Goal: Task Accomplishment & Management: Use online tool/utility

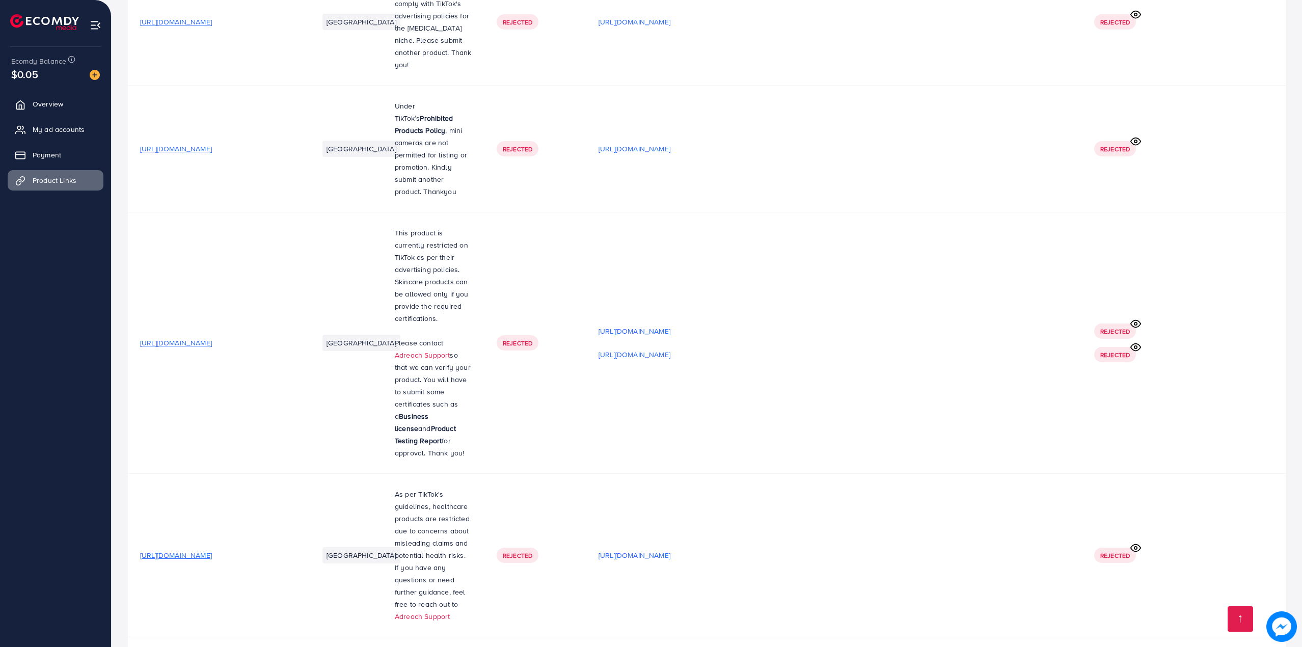
scroll to position [17479, 0]
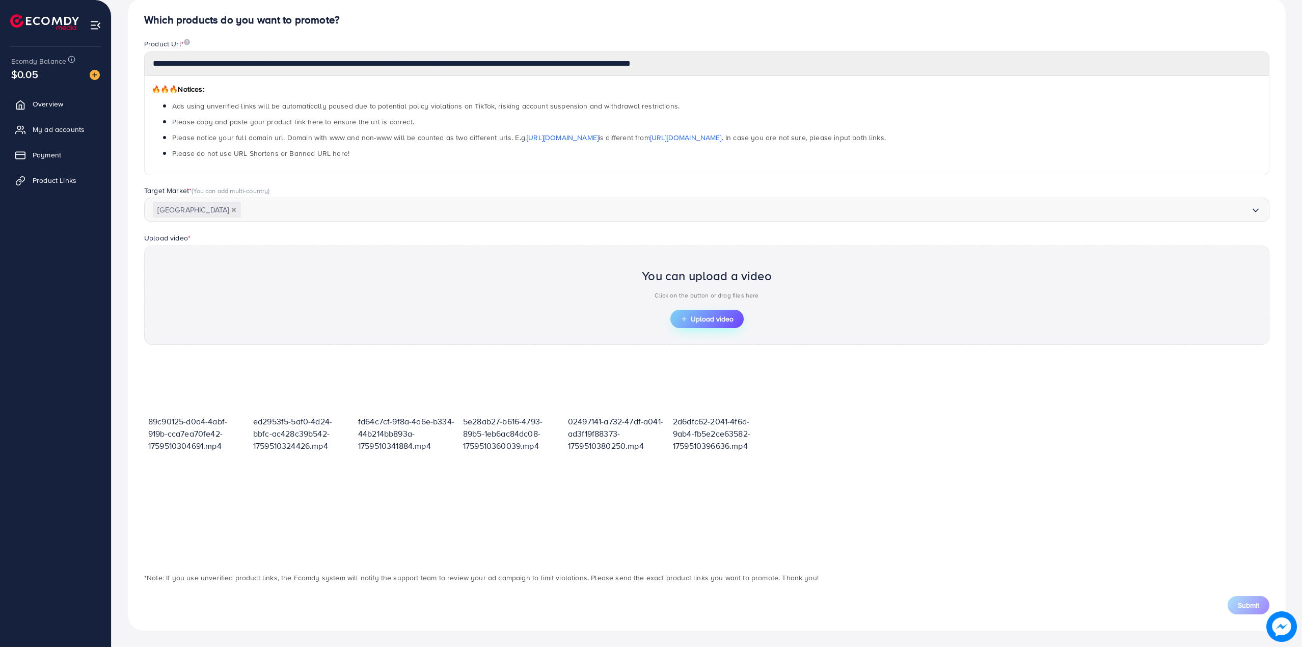
click at [711, 325] on button "Upload video" at bounding box center [707, 319] width 73 height 18
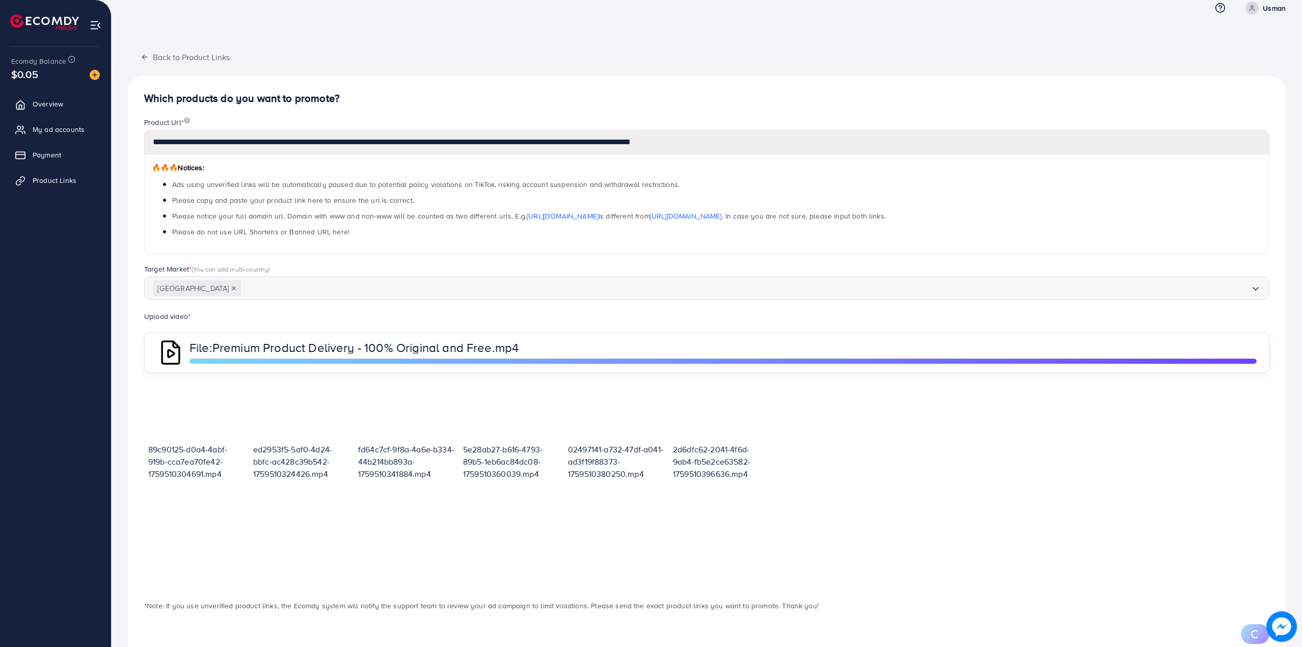
scroll to position [48, 0]
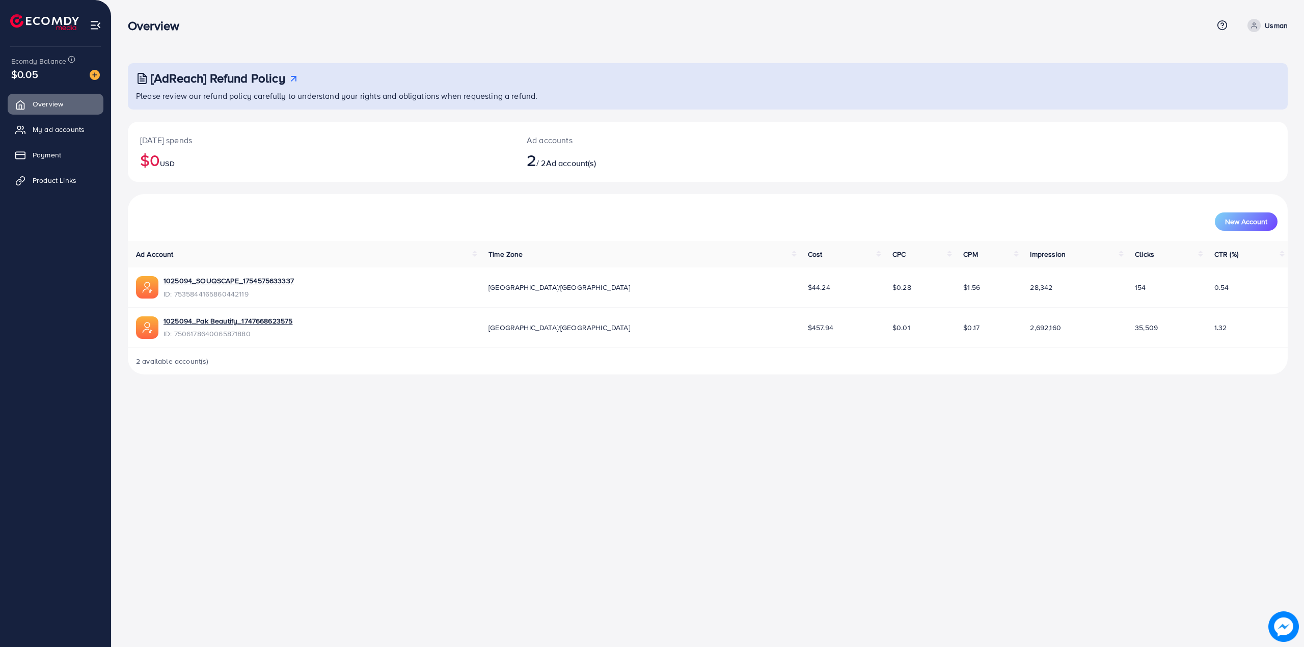
click at [77, 166] on ul "Overview My ad accounts Payment Product Links" at bounding box center [55, 146] width 111 height 112
click at [60, 174] on link "Product Links" at bounding box center [56, 180] width 96 height 20
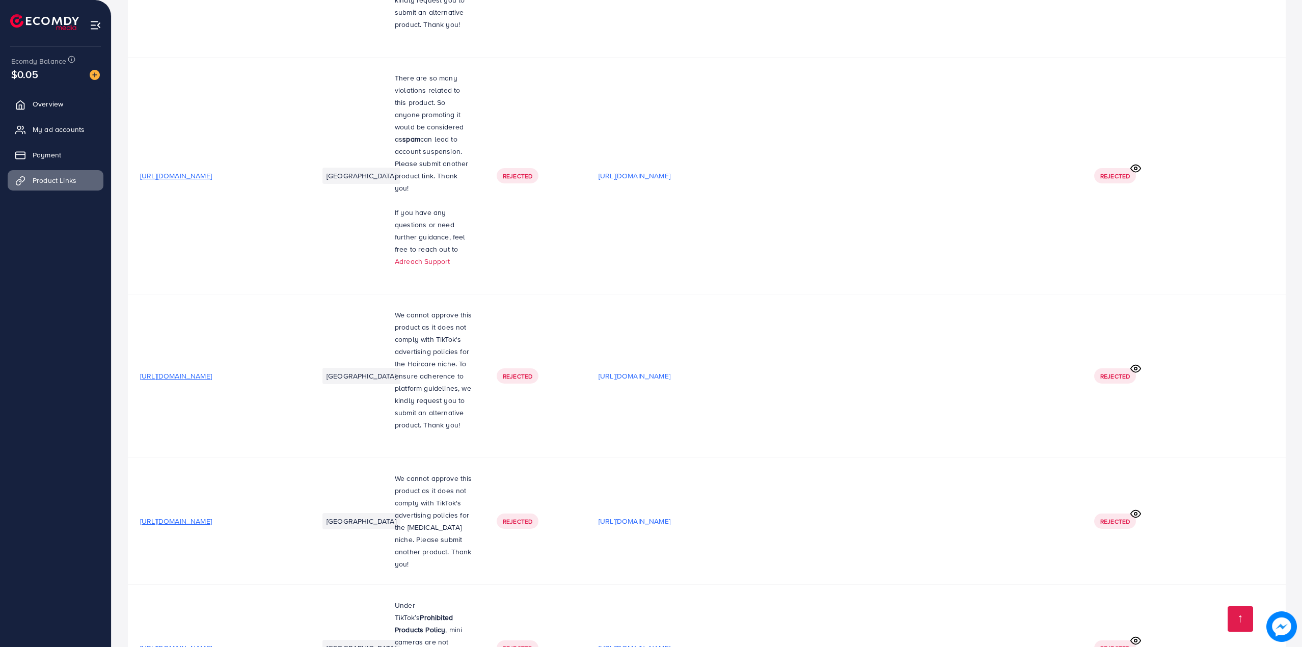
scroll to position [17479, 0]
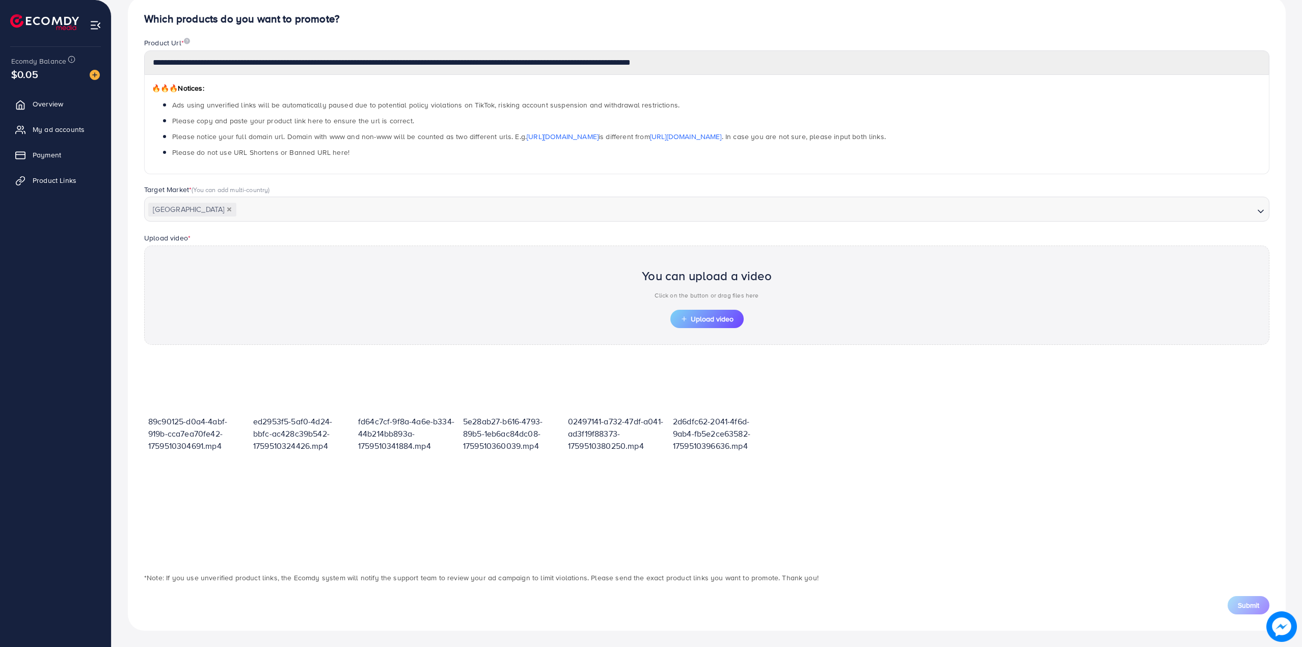
scroll to position [98, 0]
click at [714, 316] on span "Upload video" at bounding box center [707, 318] width 53 height 7
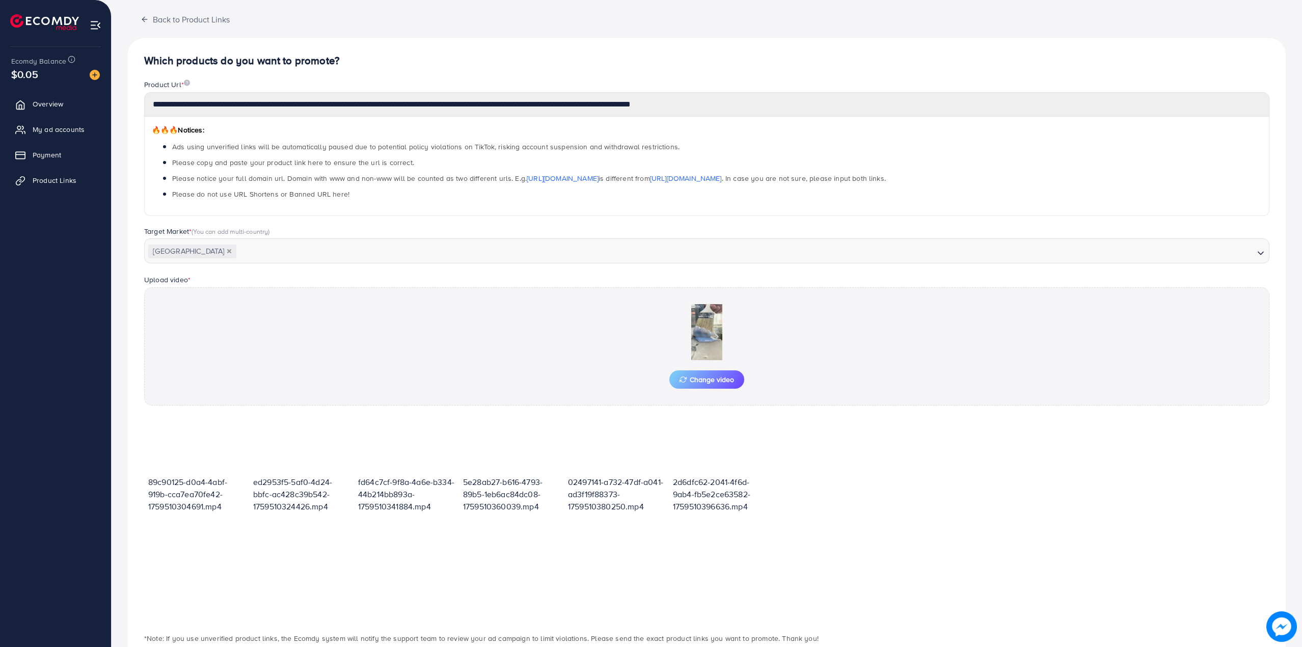
scroll to position [117, 0]
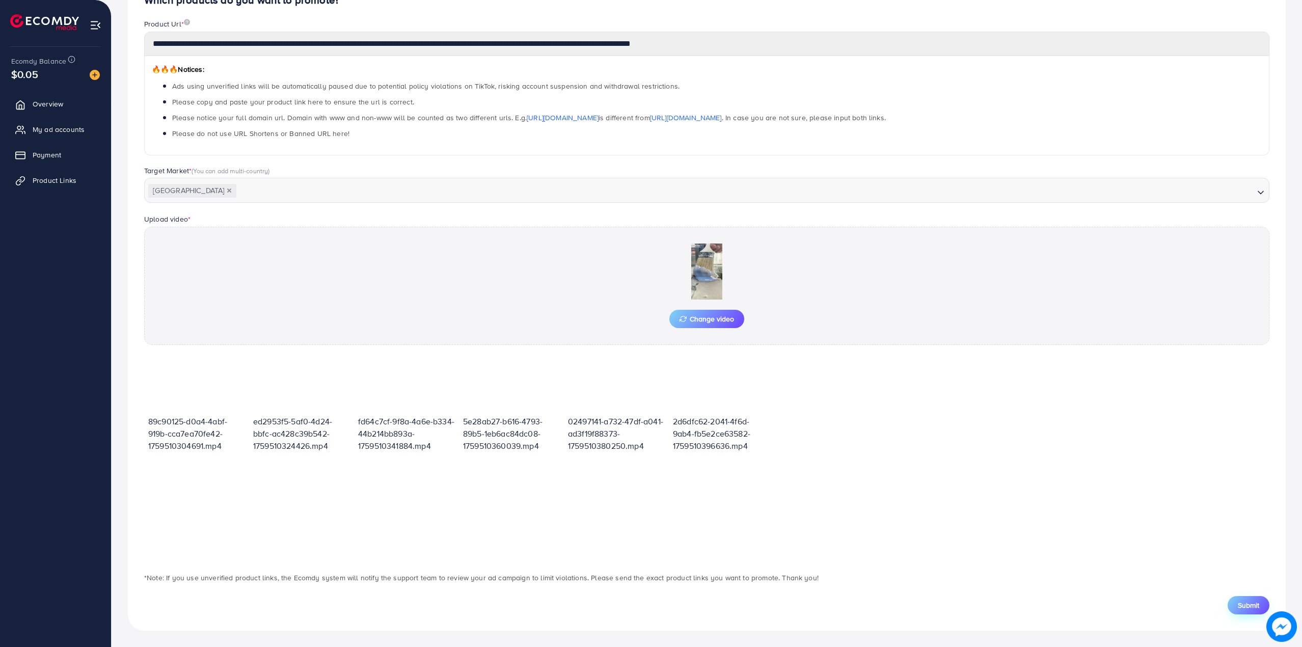
click at [1258, 606] on span "Submit" at bounding box center [1248, 605] width 21 height 10
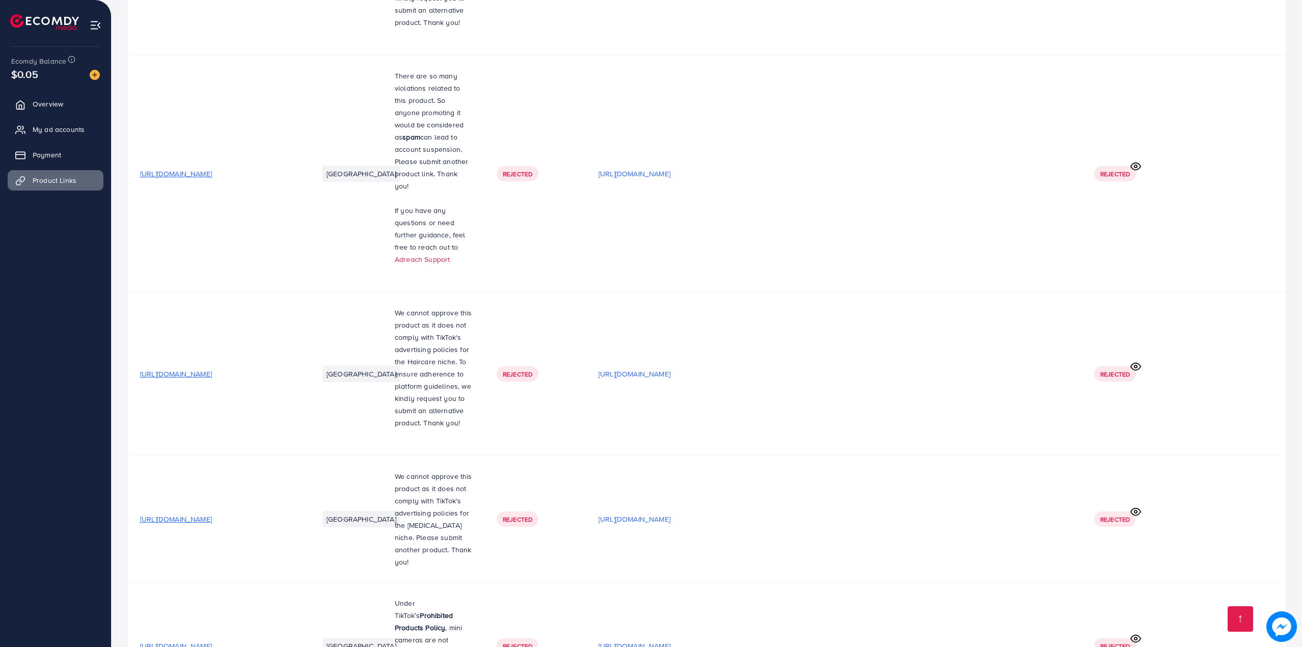
scroll to position [17503, 0]
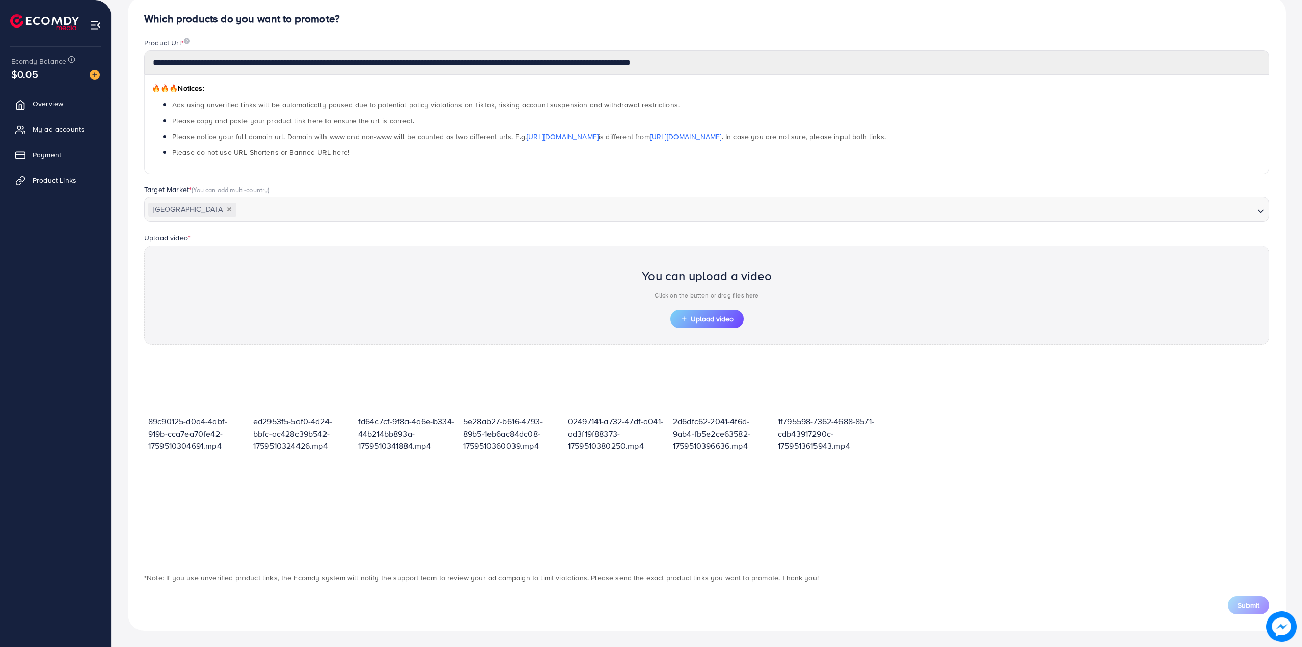
scroll to position [98, 0]
click at [707, 320] on span "Upload video" at bounding box center [707, 318] width 53 height 7
click at [712, 319] on span "Upload video" at bounding box center [707, 318] width 53 height 7
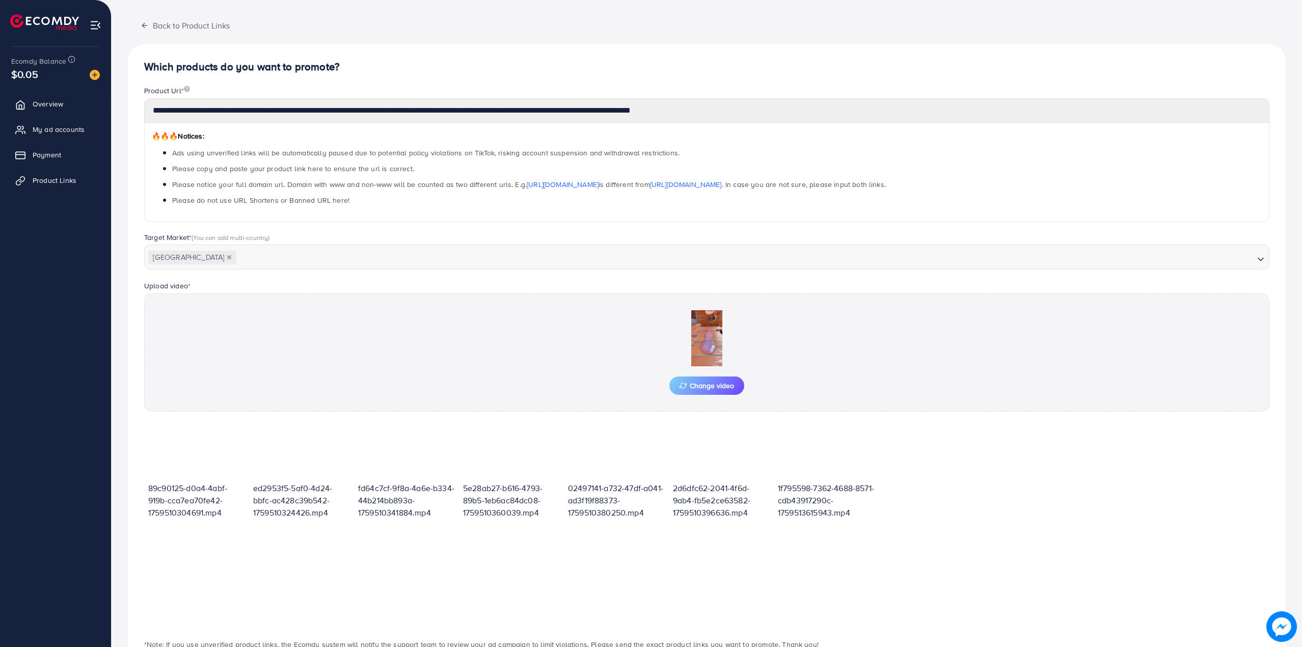
scroll to position [117, 0]
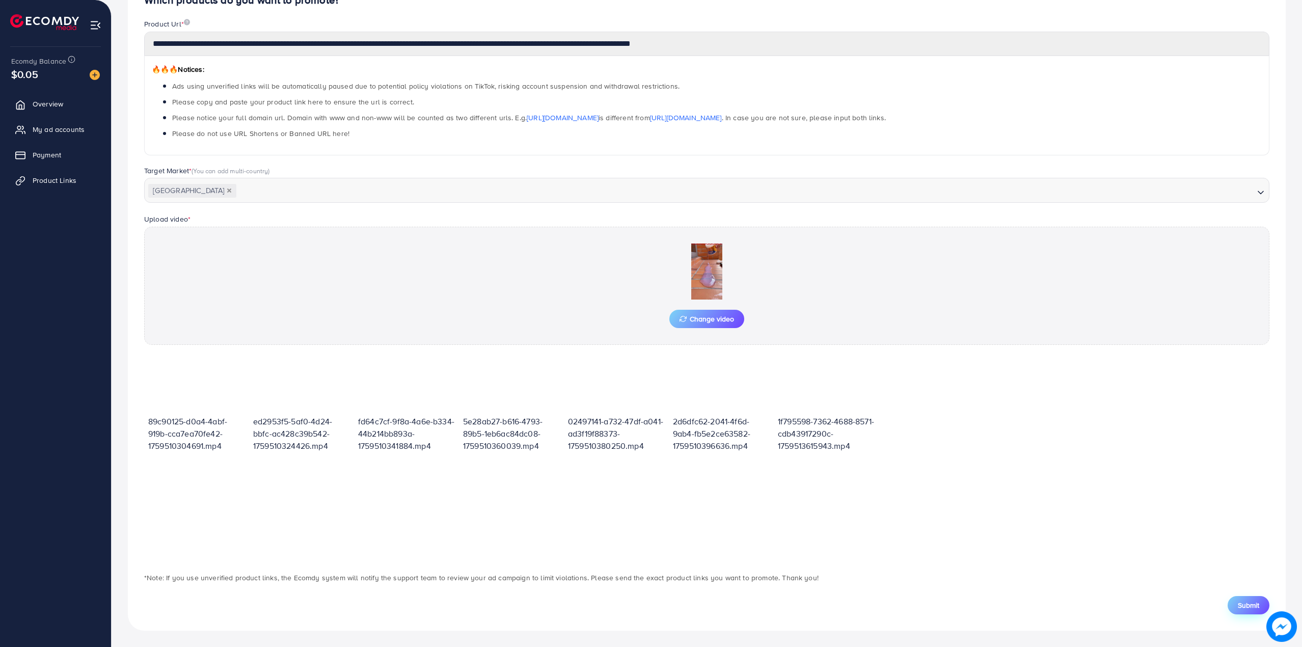
click at [1242, 607] on span "Submit" at bounding box center [1248, 605] width 21 height 10
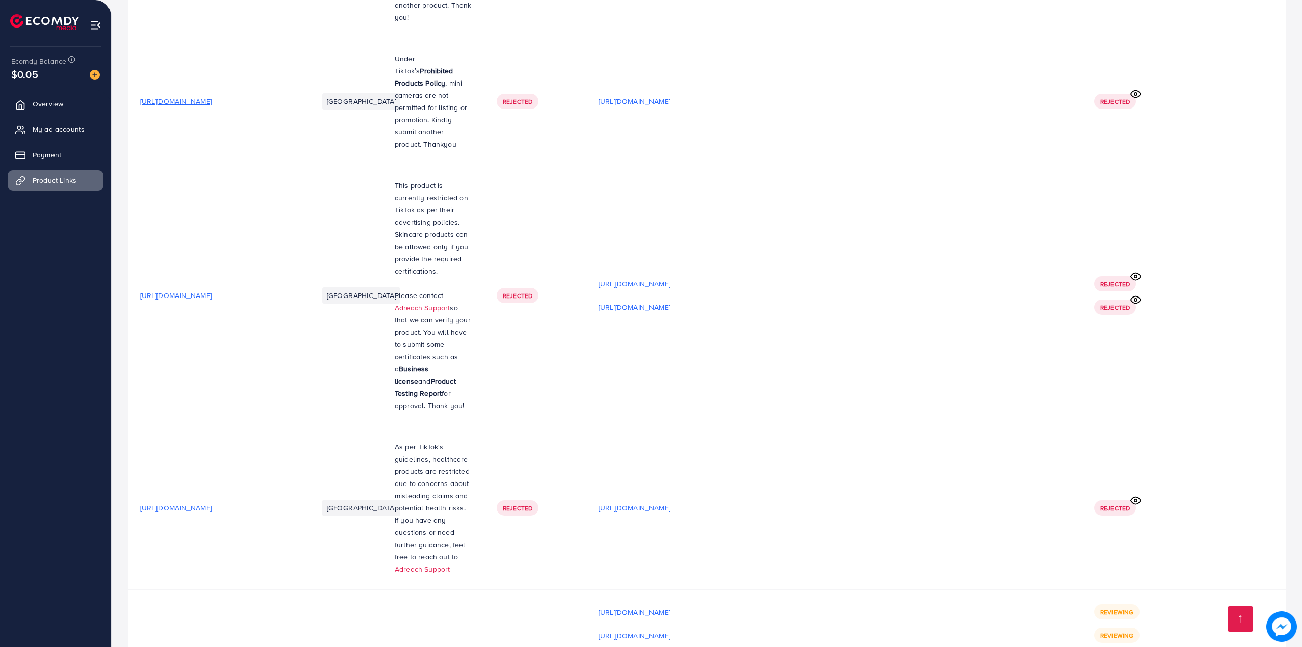
scroll to position [17526, 0]
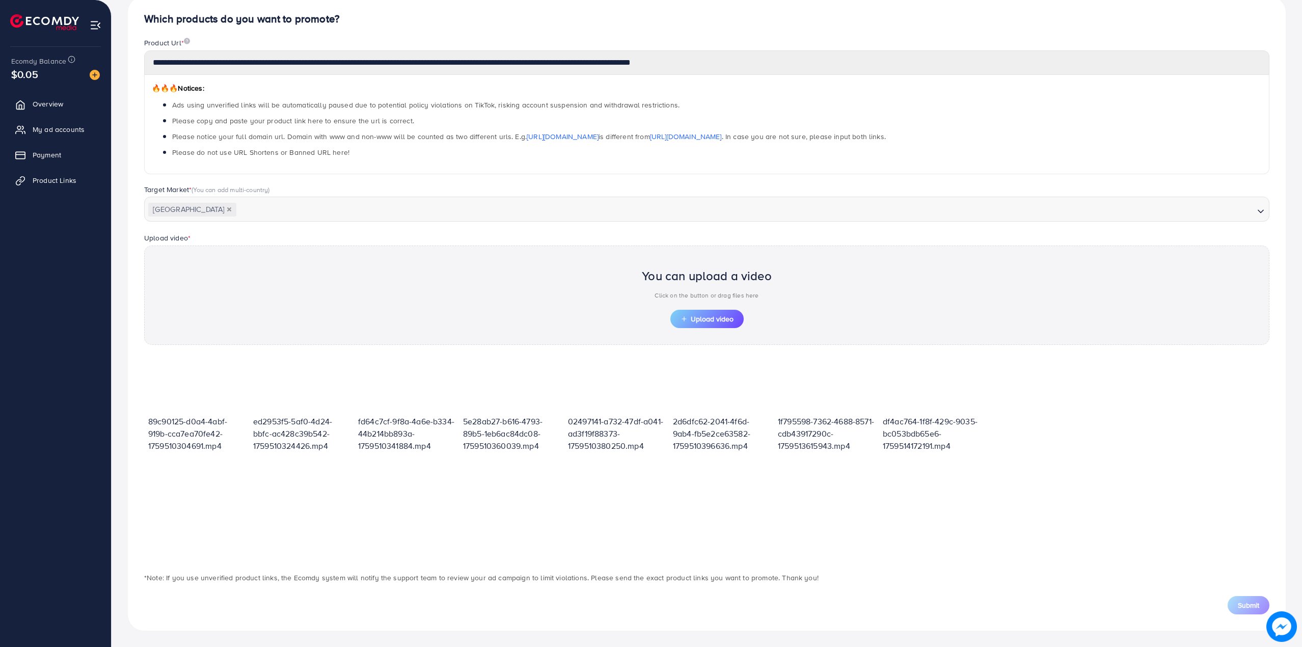
scroll to position [98, 0]
click at [717, 321] on span "Upload video" at bounding box center [707, 318] width 53 height 7
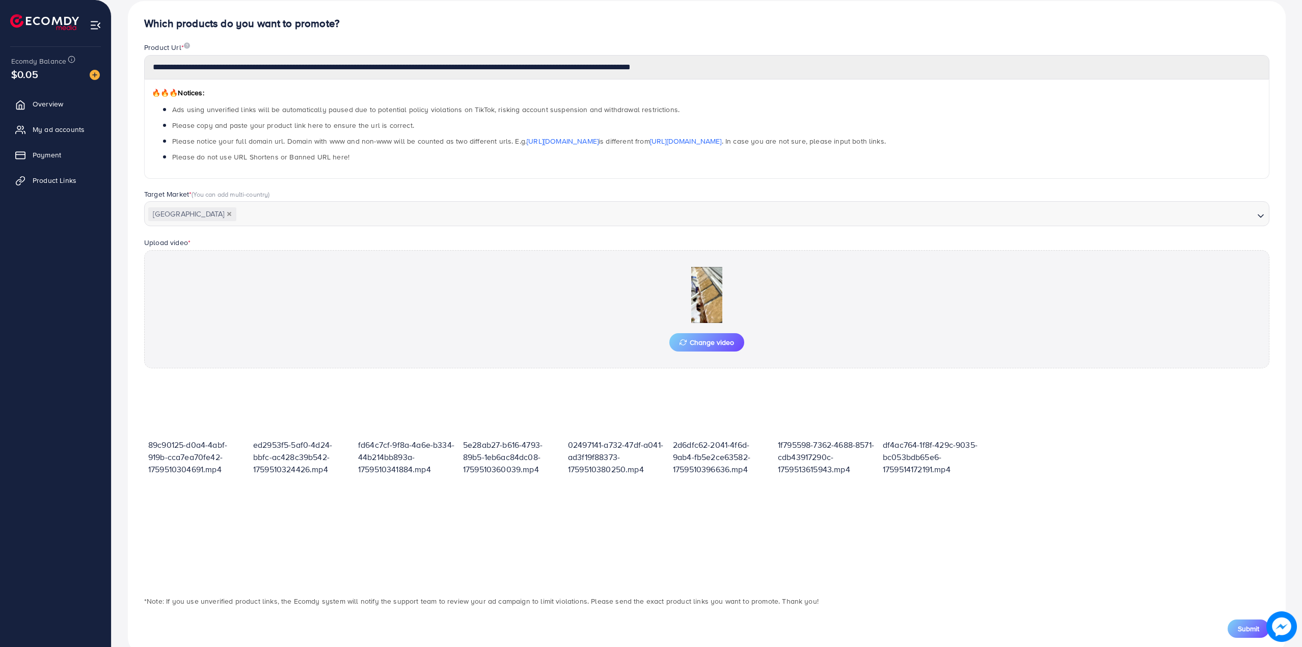
scroll to position [117, 0]
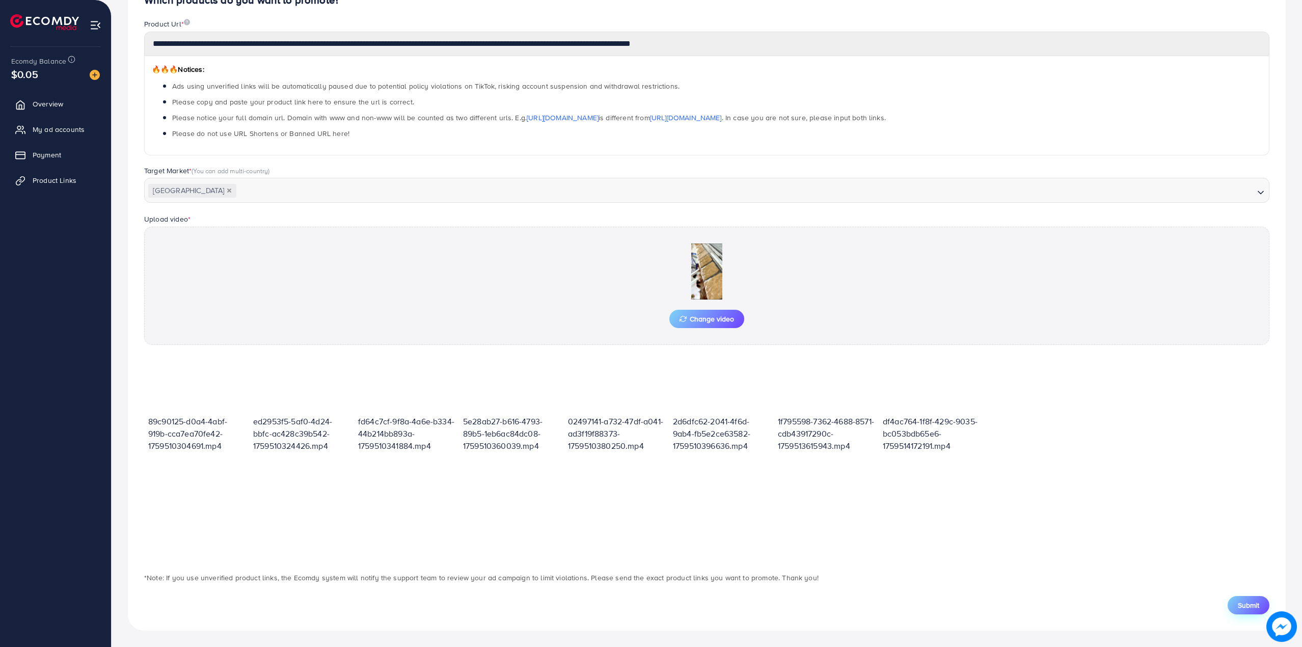
click at [1239, 600] on span "Submit" at bounding box center [1248, 605] width 21 height 10
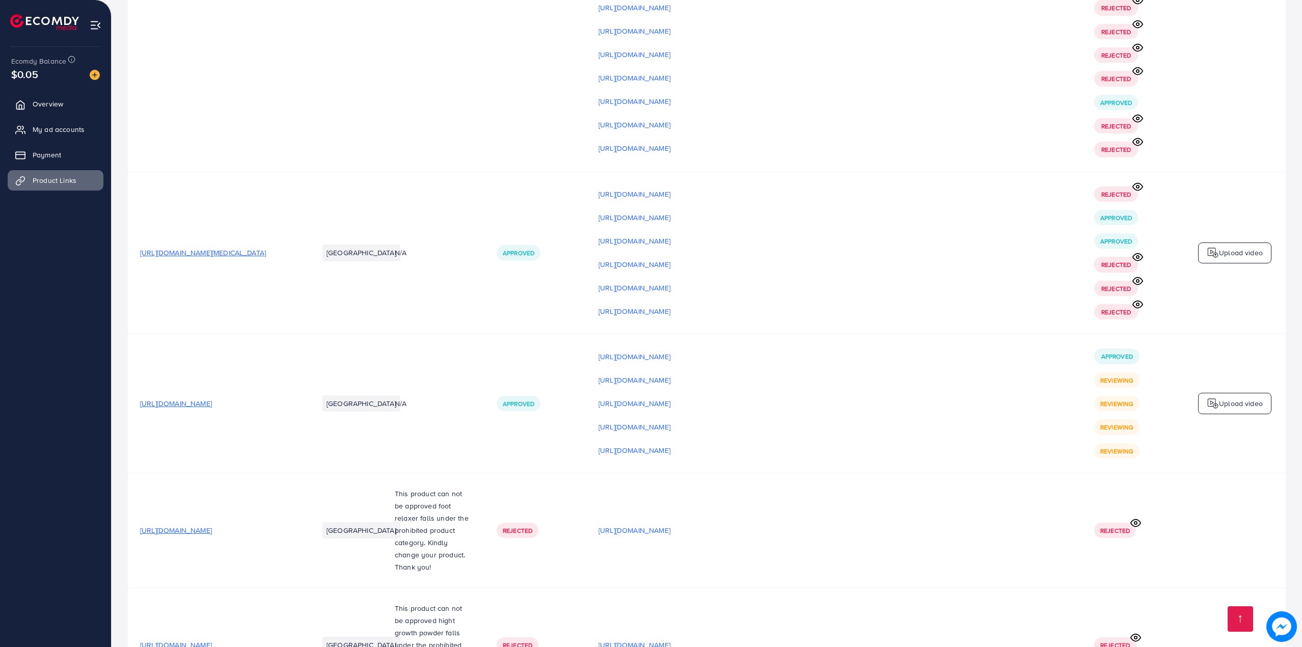
scroll to position [15946, 0]
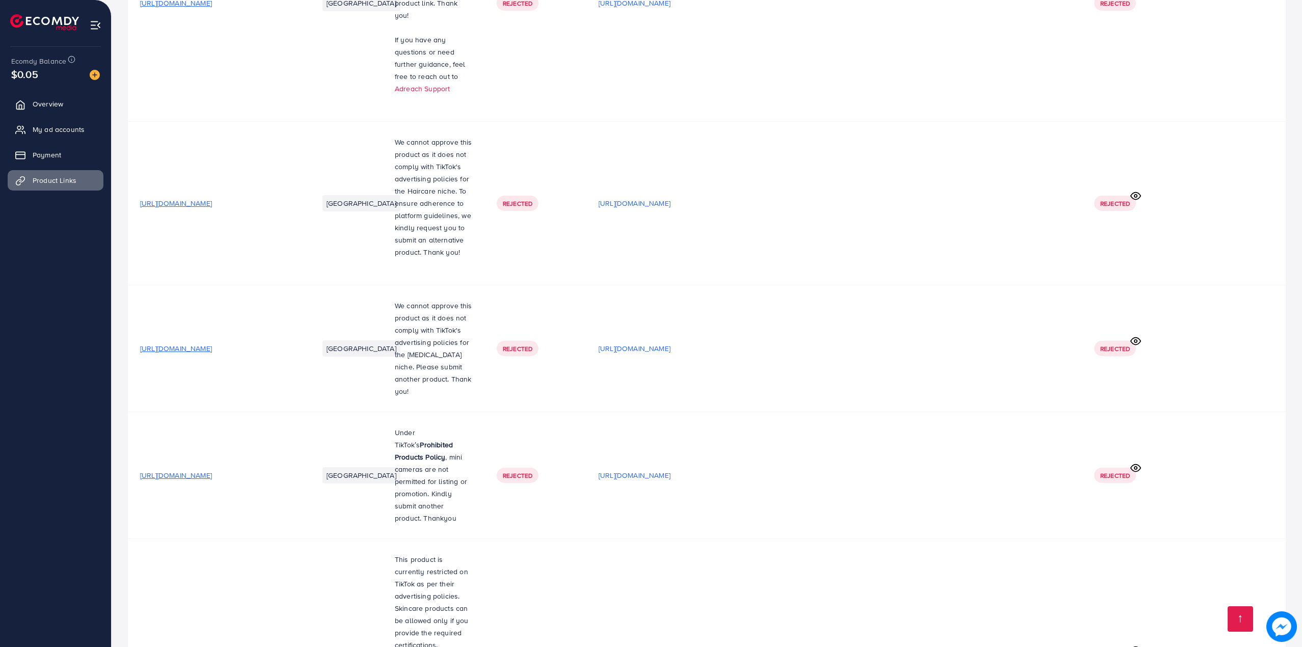
scroll to position [17550, 0]
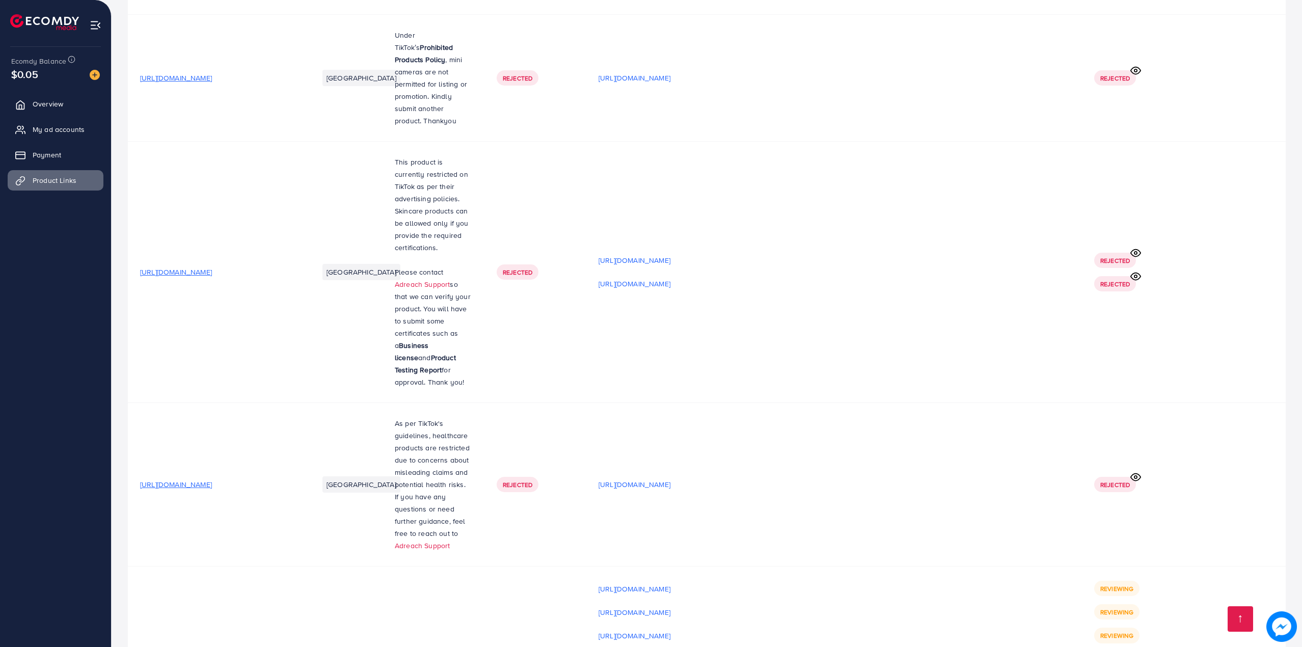
drag, startPoint x: 1300, startPoint y: 622, endPoint x: 1301, endPoint y: 612, distance: 10.2
drag, startPoint x: 1300, startPoint y: 625, endPoint x: 1303, endPoint y: 613, distance: 11.5
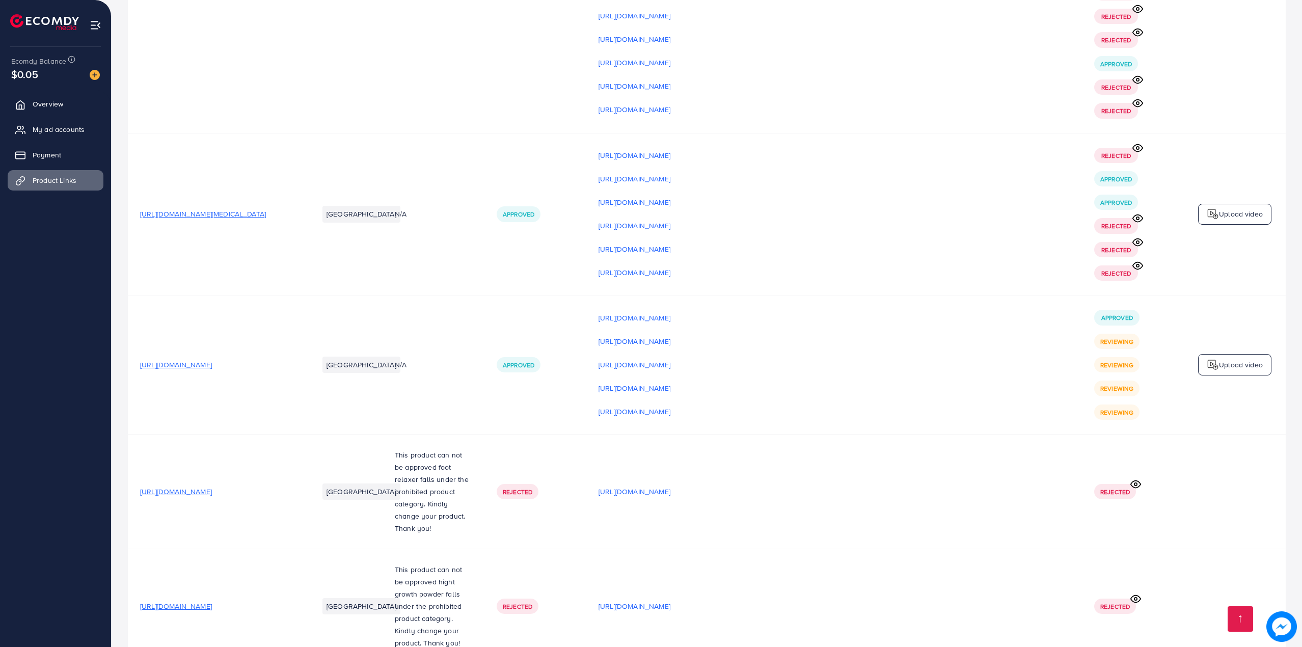
scroll to position [15965, 0]
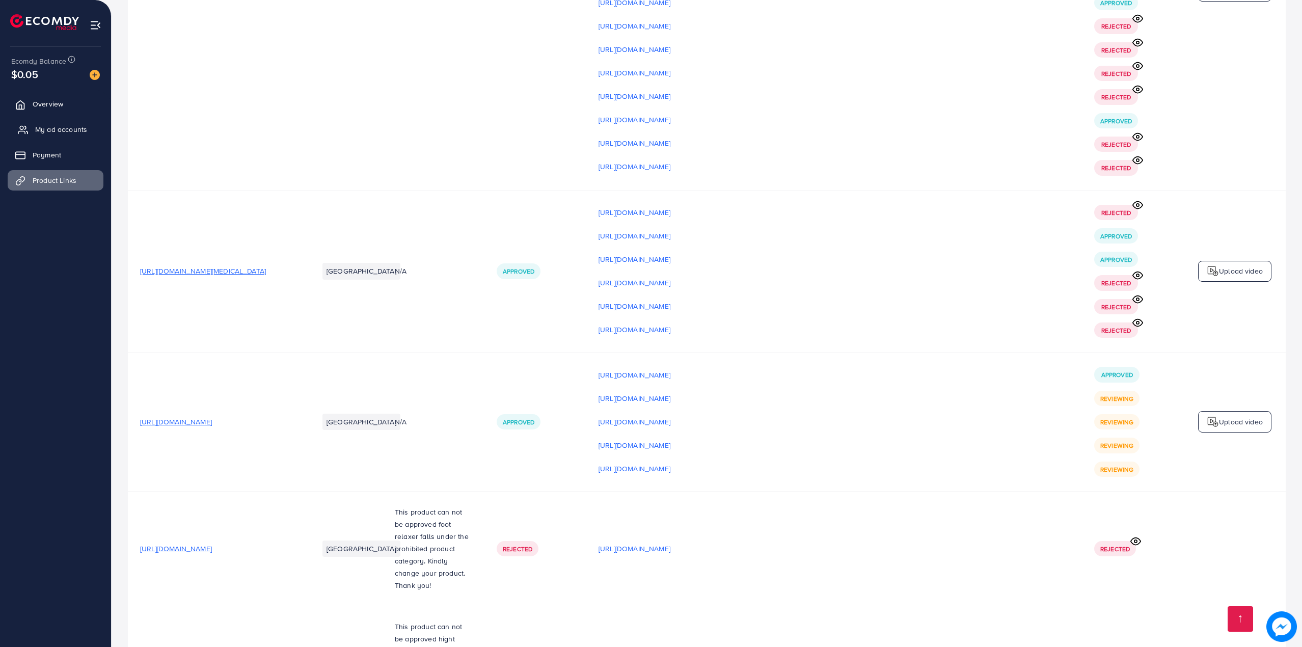
click at [78, 123] on link "My ad accounts" at bounding box center [56, 129] width 96 height 20
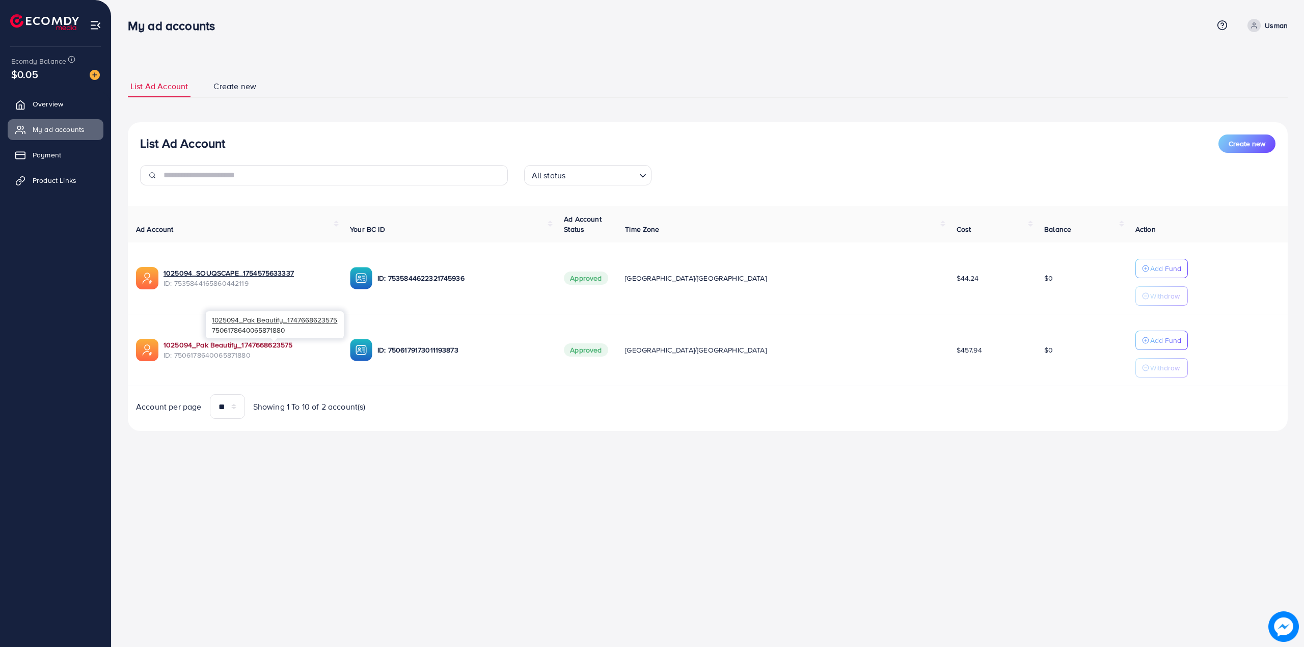
click at [223, 347] on link "1025094_Pak Beautify_1747668623575" at bounding box center [228, 345] width 129 height 10
click at [68, 185] on span "Product Links" at bounding box center [57, 180] width 44 height 10
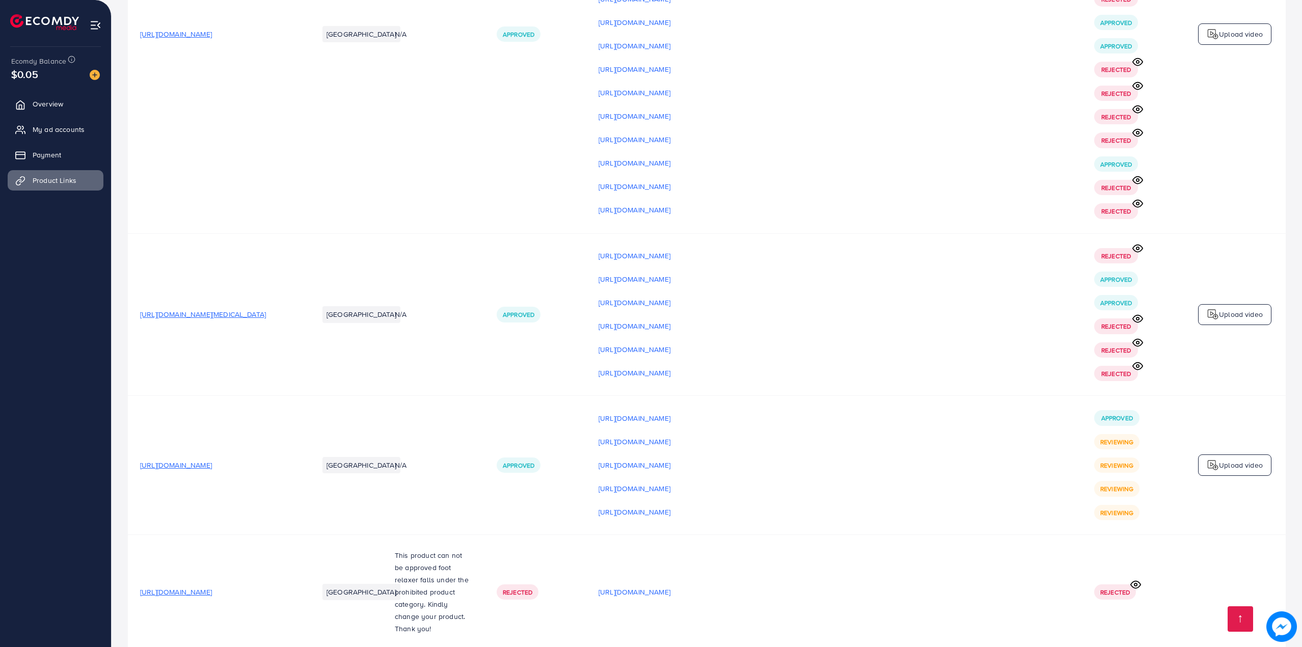
scroll to position [15920, 0]
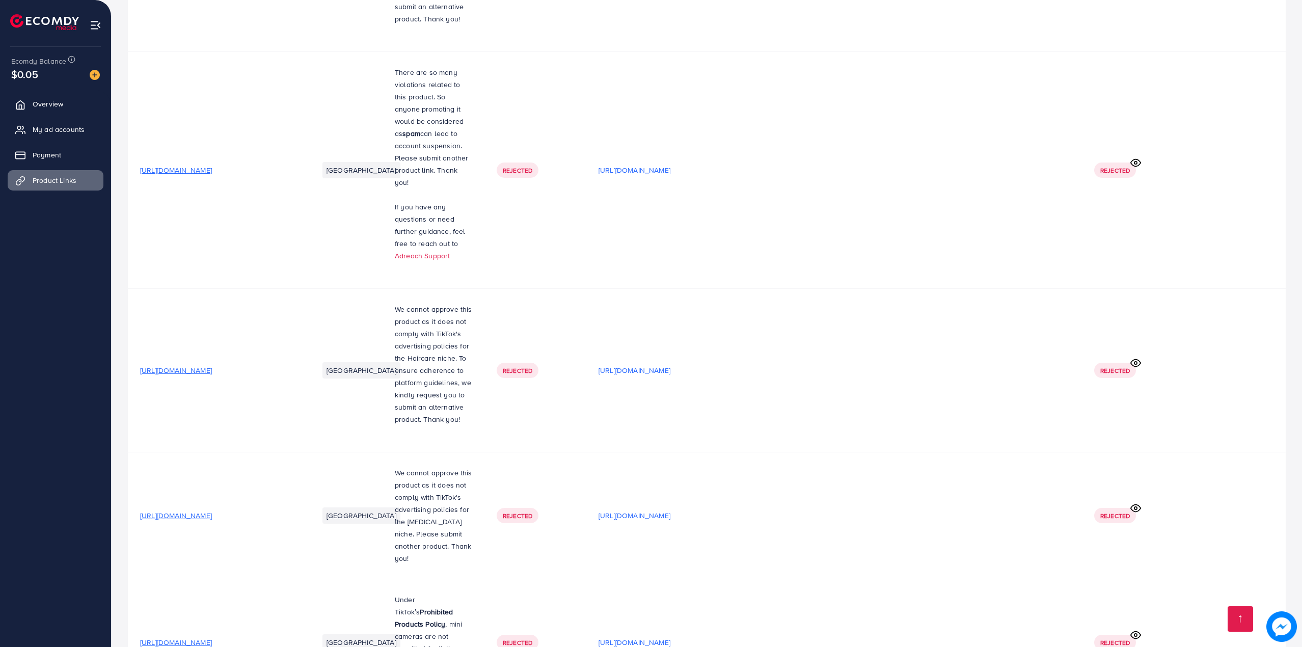
scroll to position [17441, 0]
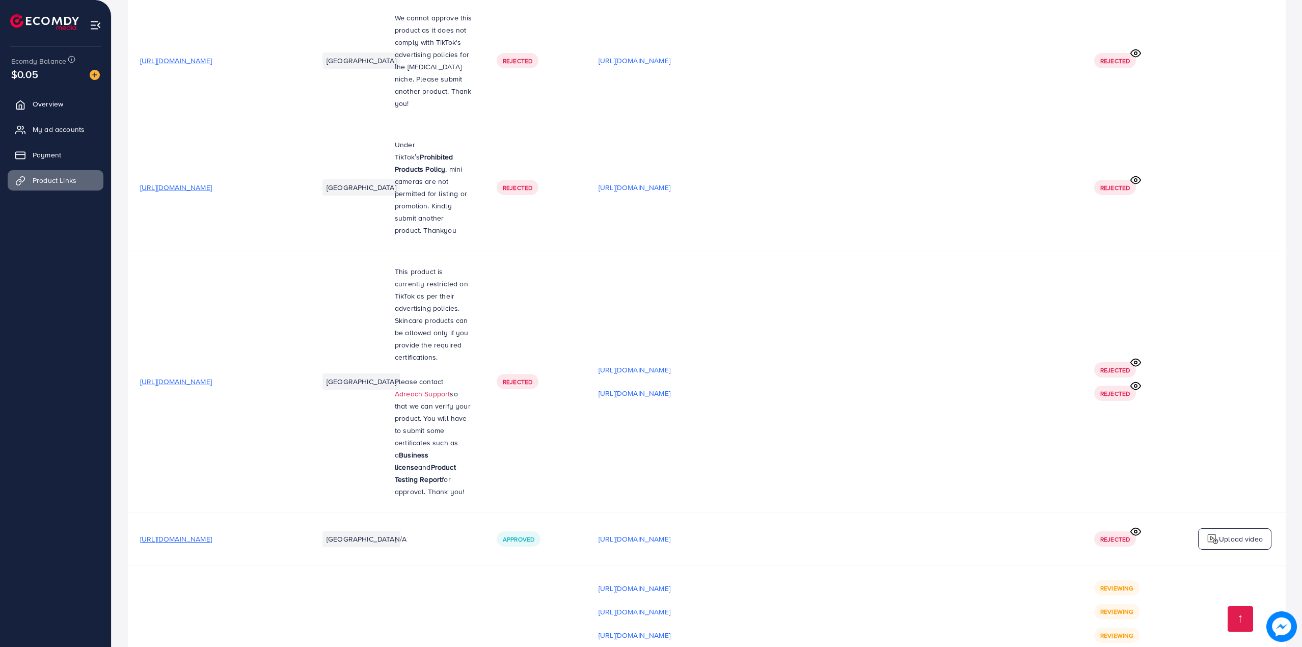
drag, startPoint x: 1301, startPoint y: 610, endPoint x: 1303, endPoint y: 624, distance: 13.9
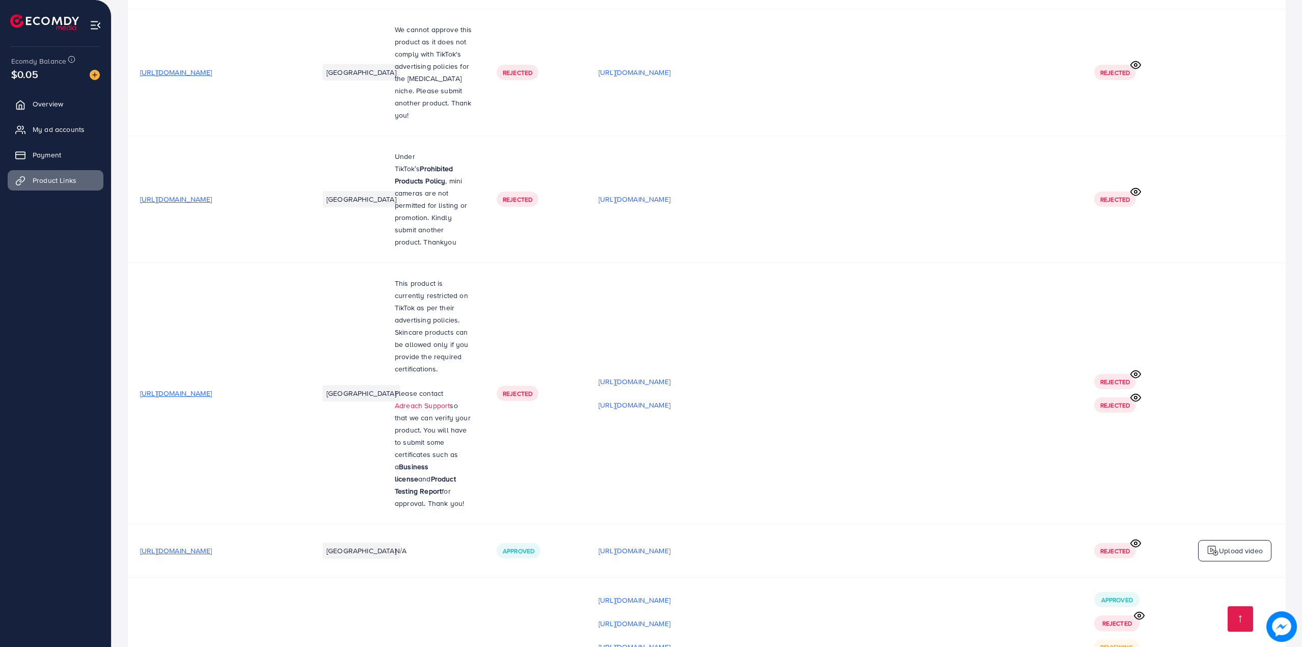
scroll to position [17441, 0]
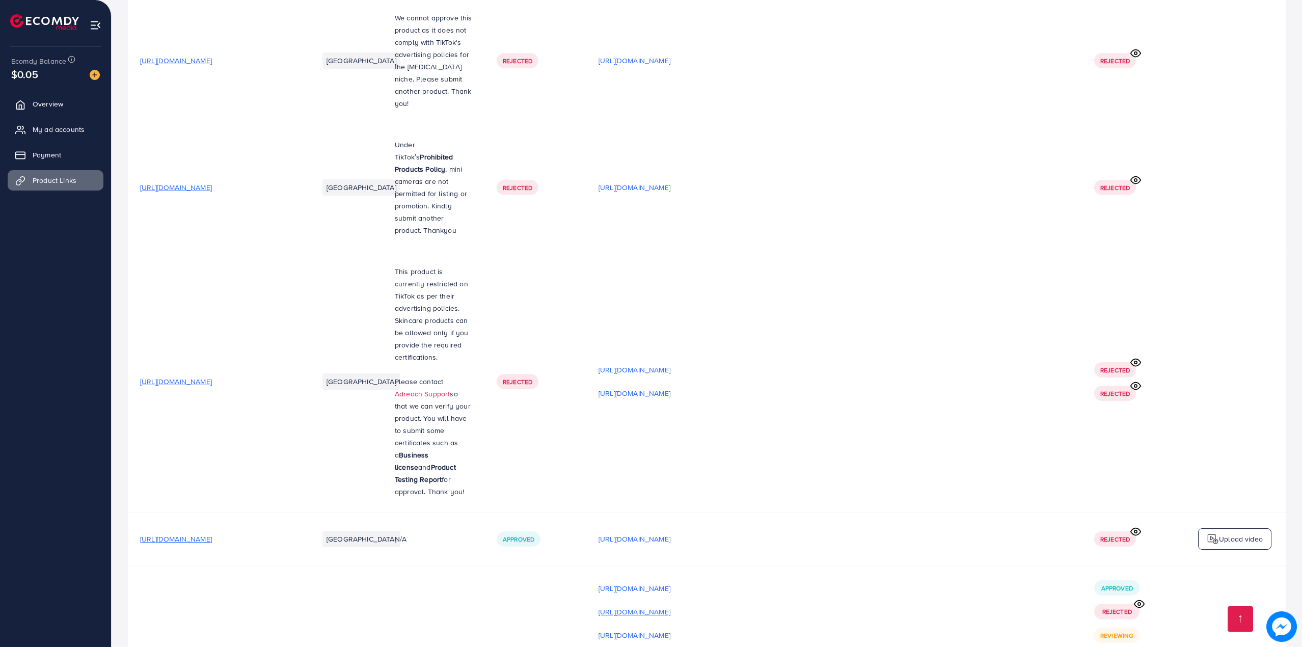
click at [671, 606] on p "[URL][DOMAIN_NAME]" at bounding box center [635, 612] width 72 height 12
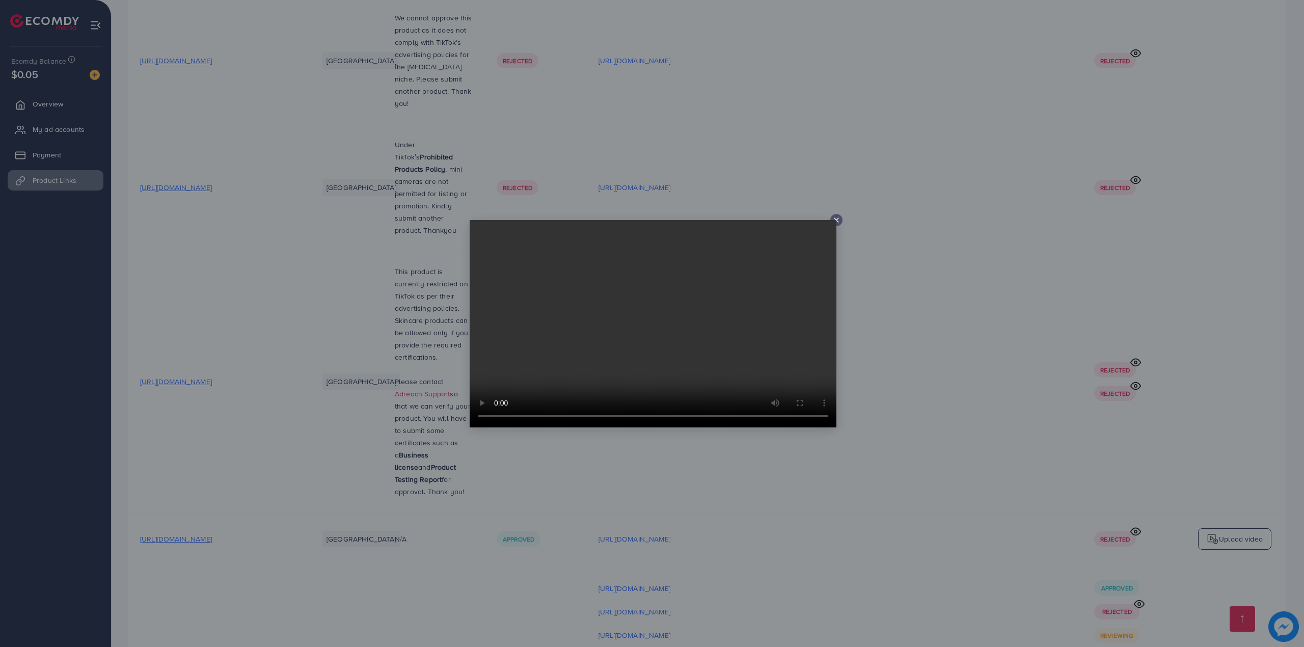
click at [1032, 435] on div at bounding box center [652, 323] width 1304 height 647
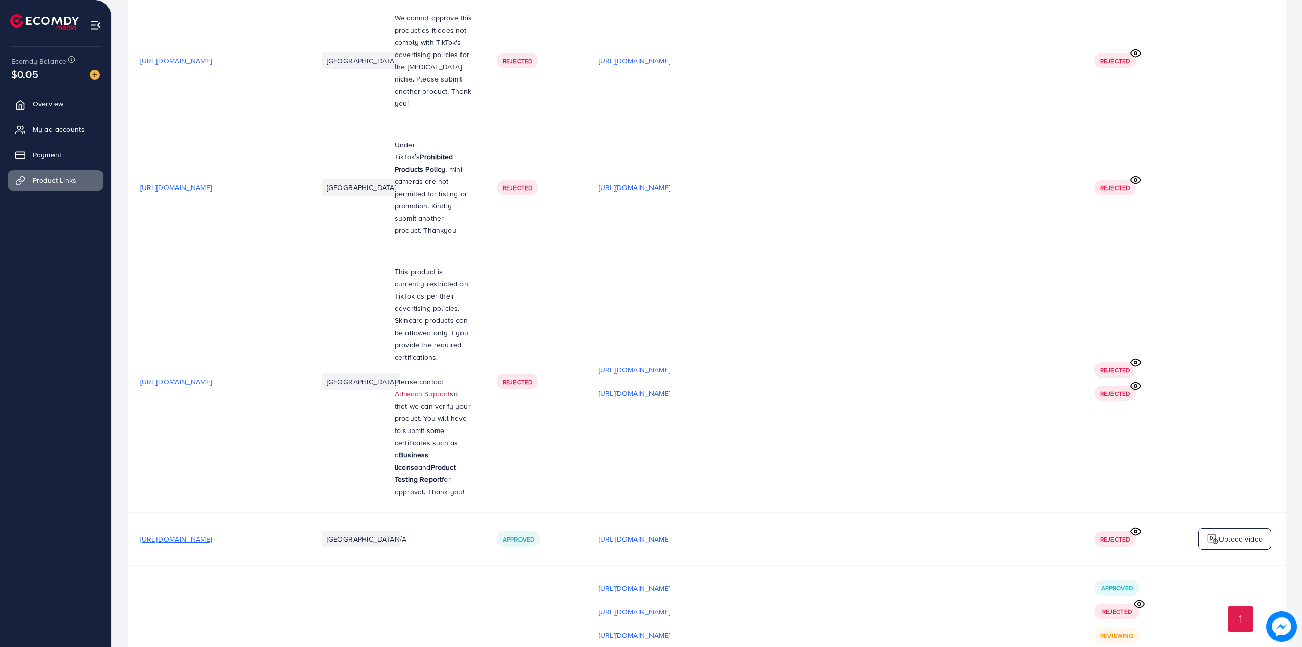
click at [671, 606] on p "[URL][DOMAIN_NAME]" at bounding box center [635, 612] width 72 height 12
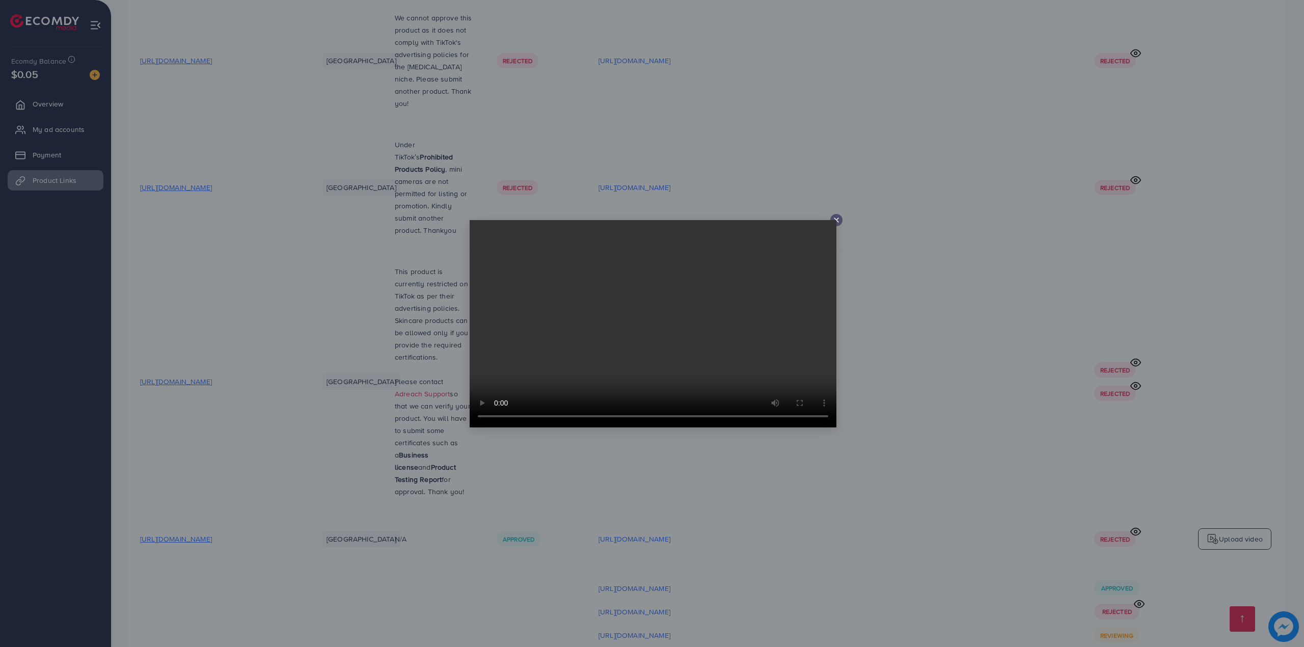
click at [1013, 427] on div at bounding box center [652, 323] width 1304 height 647
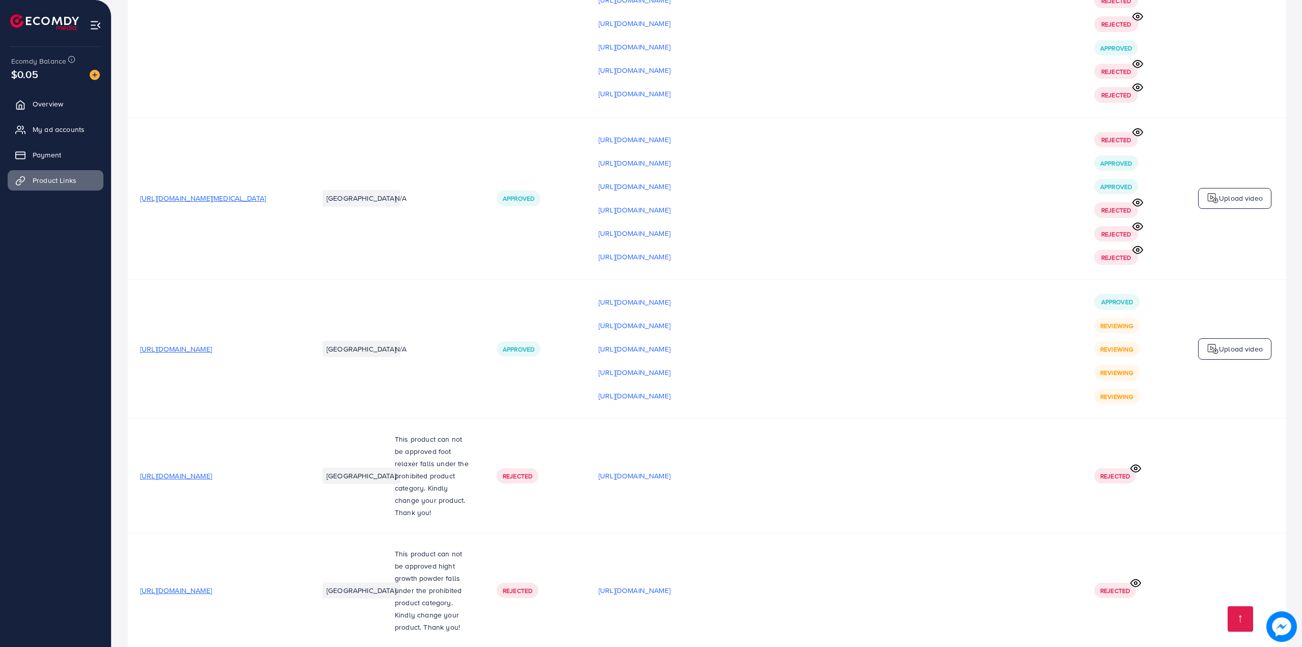
scroll to position [16014, 0]
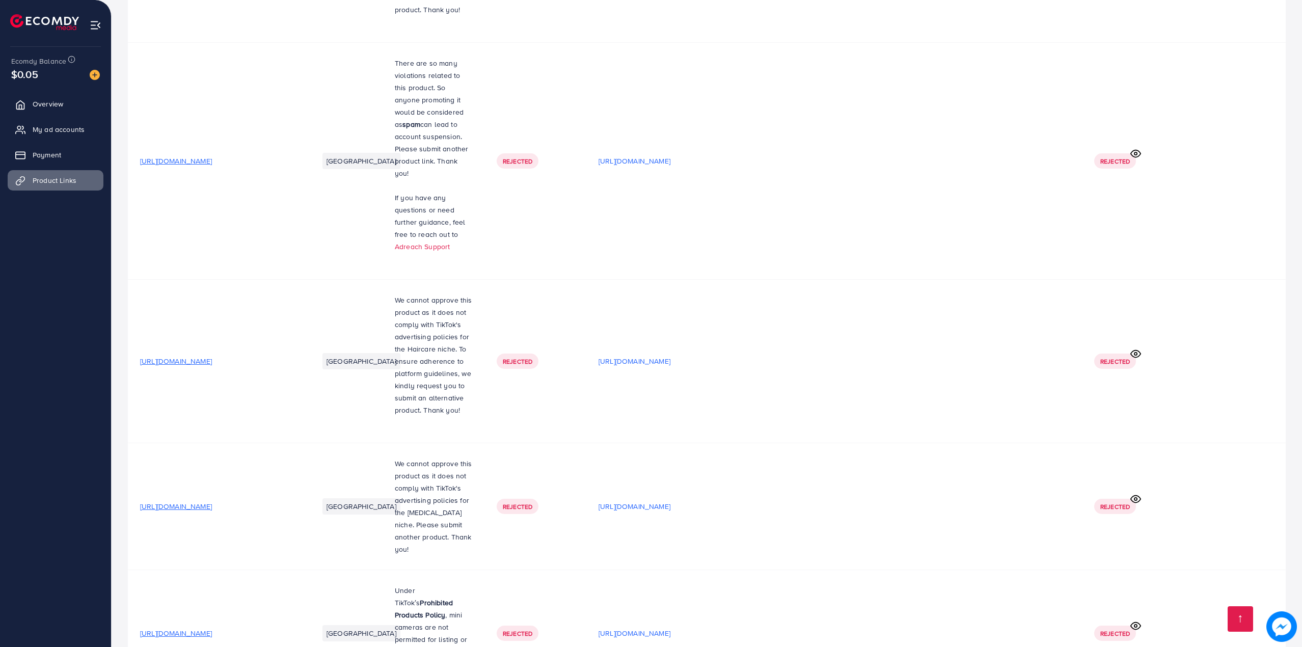
scroll to position [17441, 0]
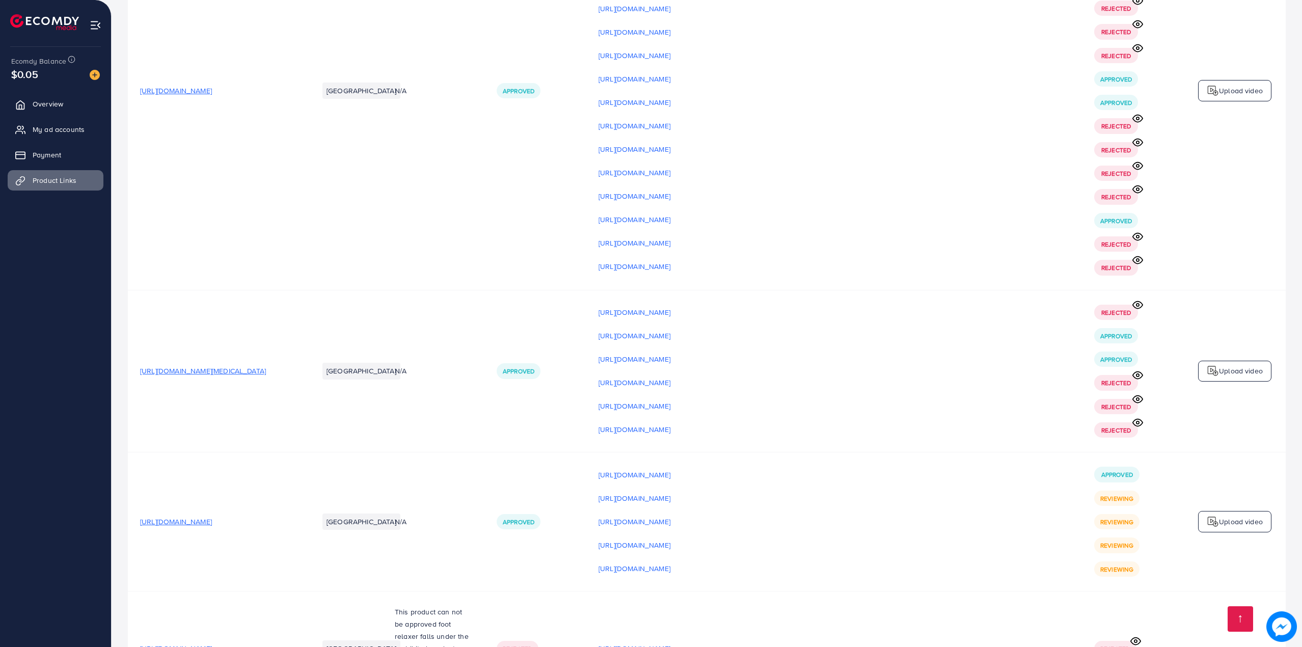
scroll to position [15808, 0]
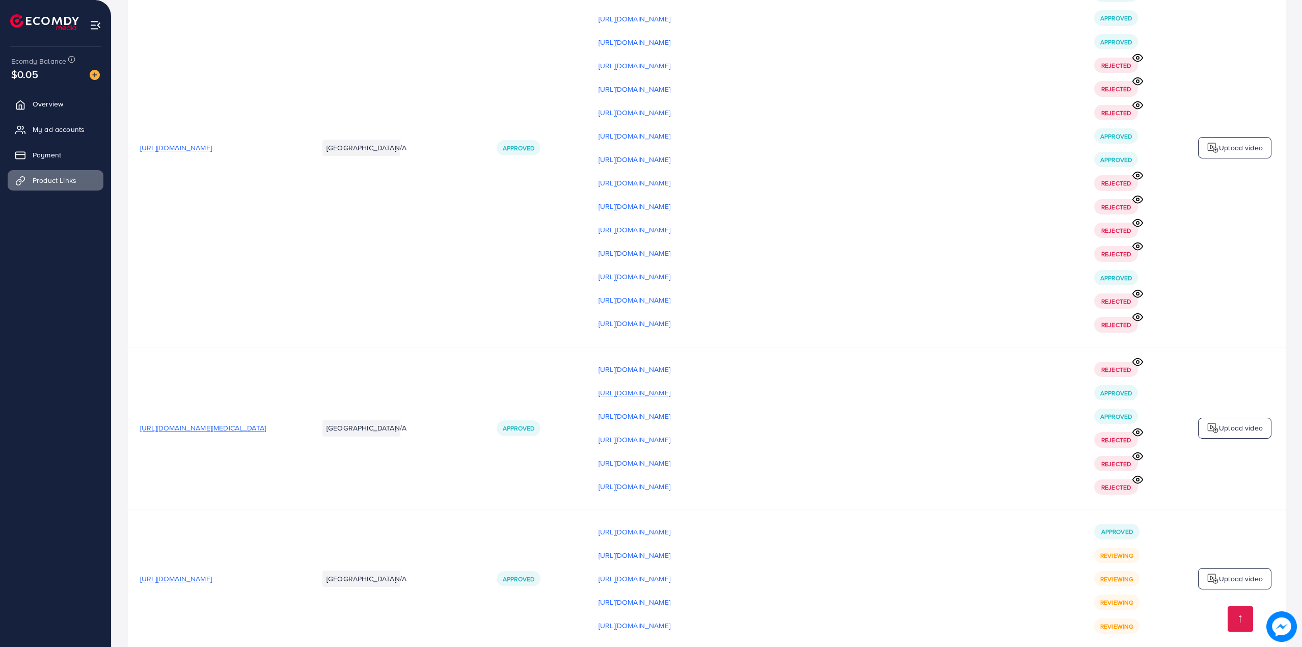
click at [671, 387] on p "[URL][DOMAIN_NAME]" at bounding box center [635, 393] width 72 height 12
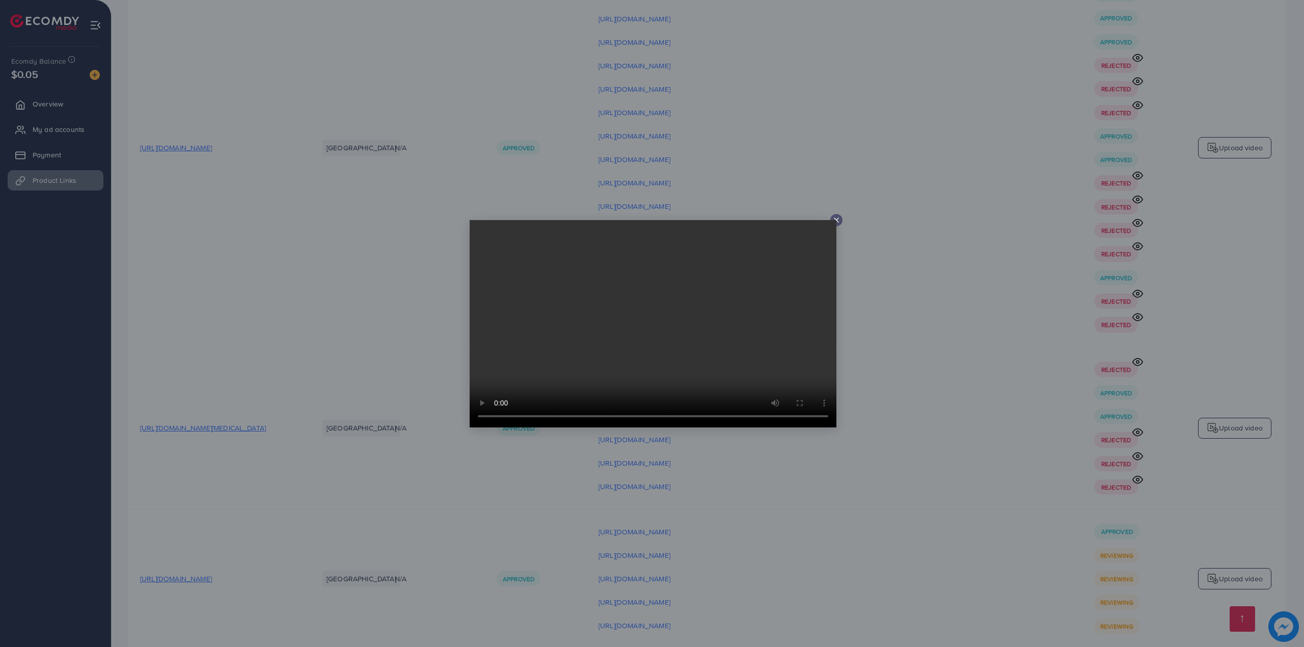
click at [1011, 294] on div at bounding box center [652, 323] width 1304 height 647
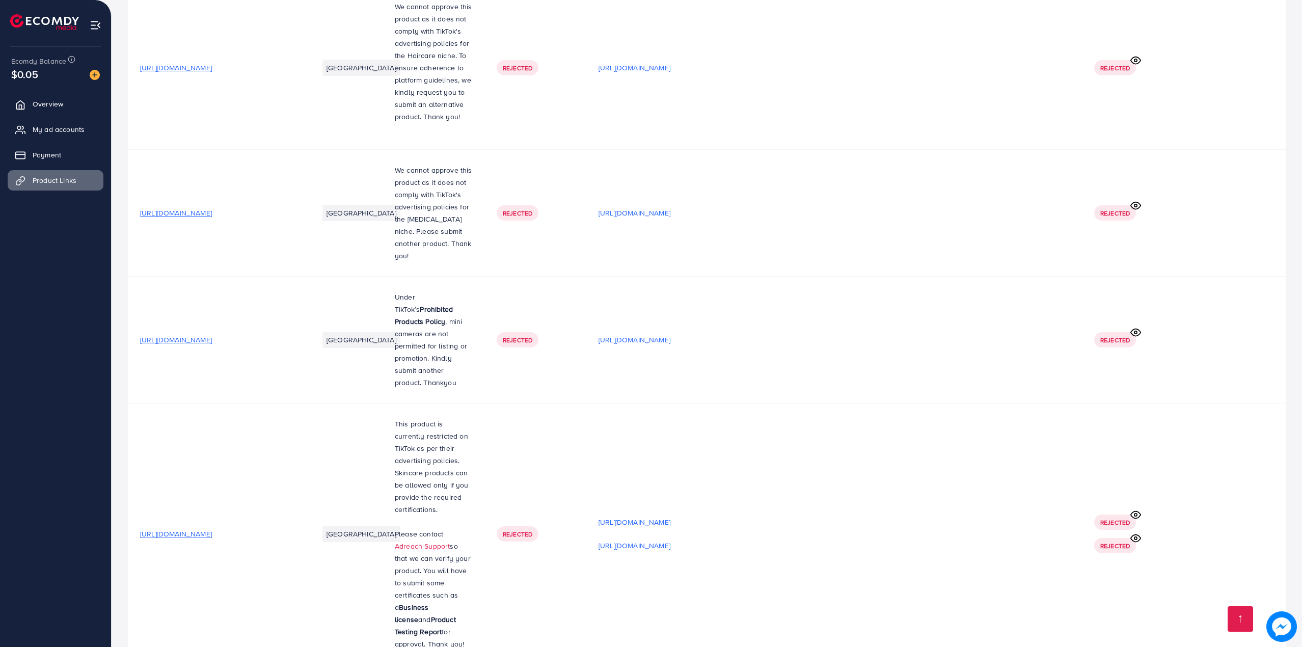
scroll to position [17441, 0]
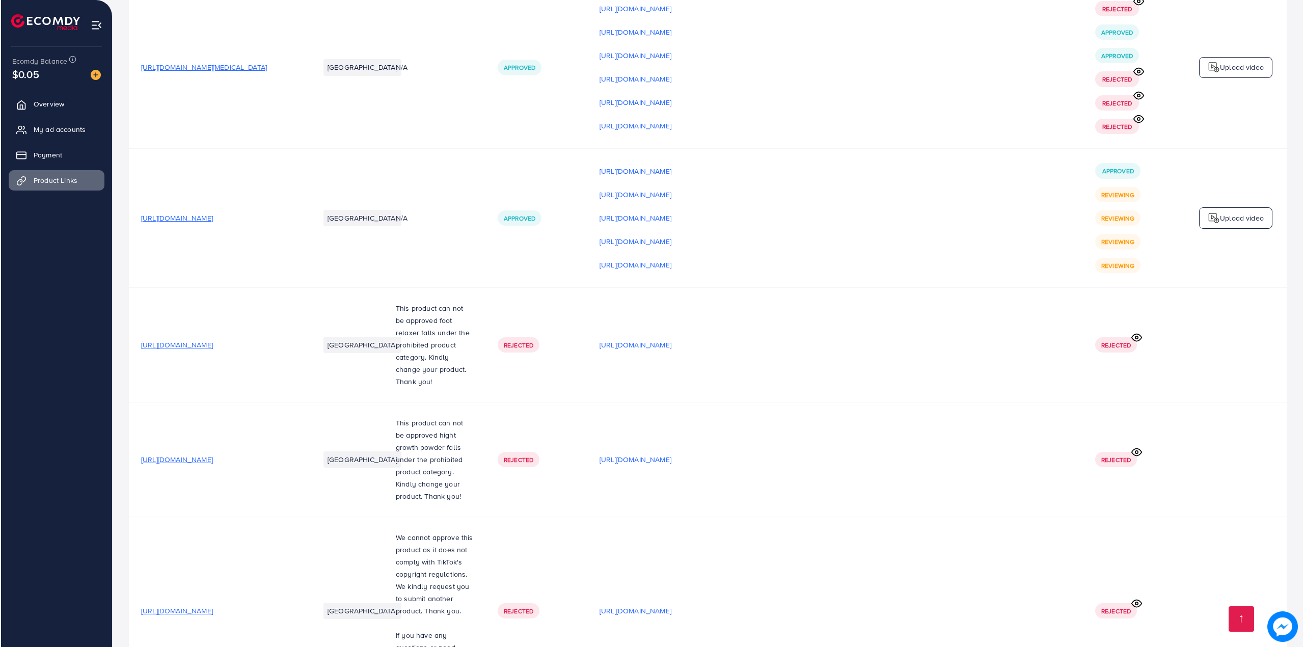
scroll to position [15827, 0]
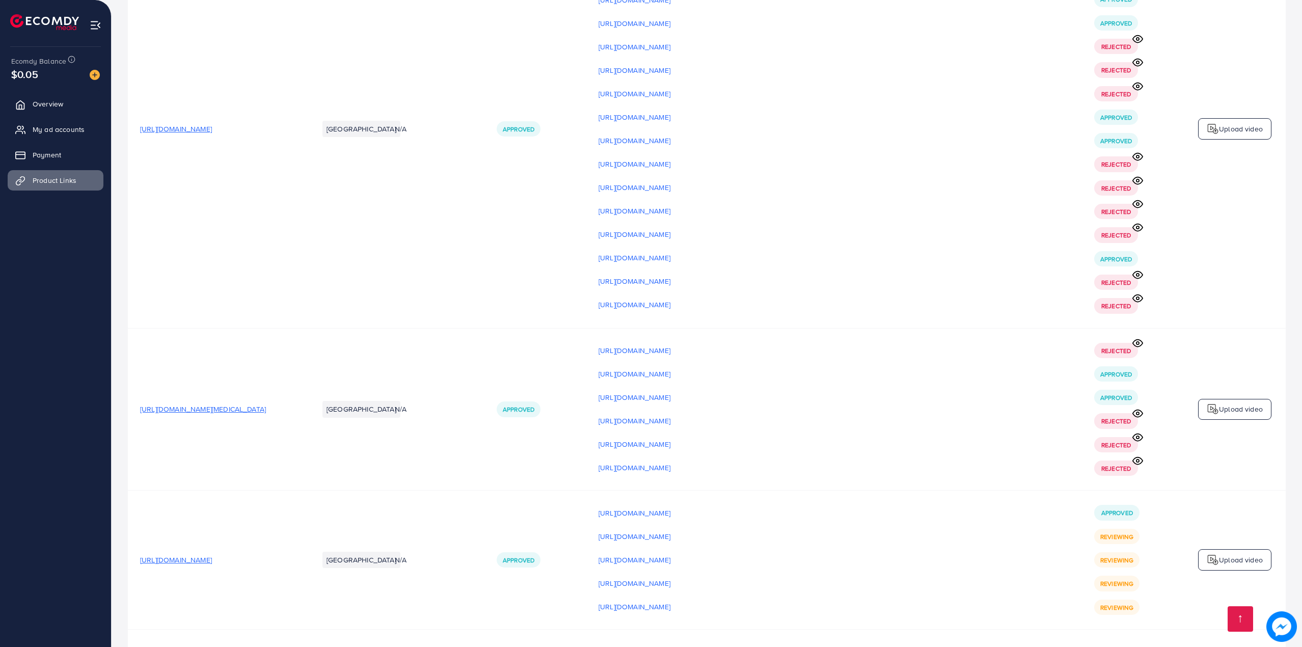
click at [723, 505] on div "[URL][DOMAIN_NAME] [URL][DOMAIN_NAME] [URL][DOMAIN_NAME] [URL][DOMAIN_NAME] [UR…" at bounding box center [834, 559] width 471 height 109
click at [671, 507] on p "[URL][DOMAIN_NAME]" at bounding box center [635, 513] width 72 height 12
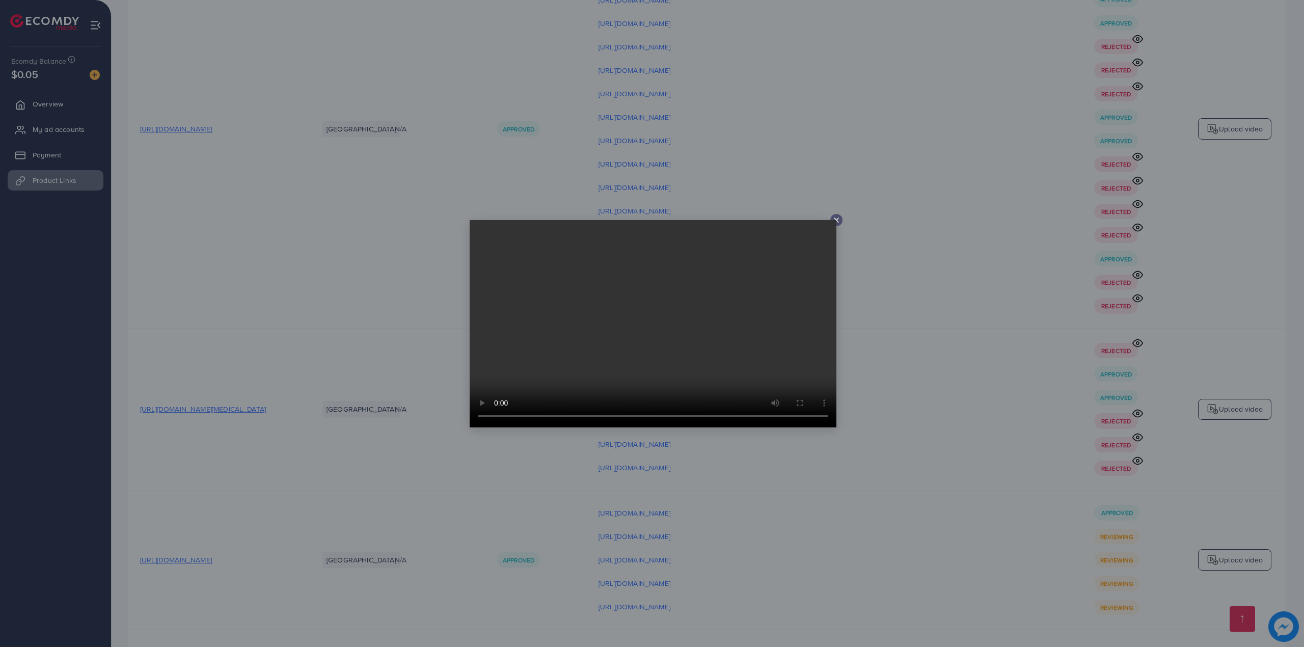
click at [865, 375] on div at bounding box center [652, 323] width 1304 height 647
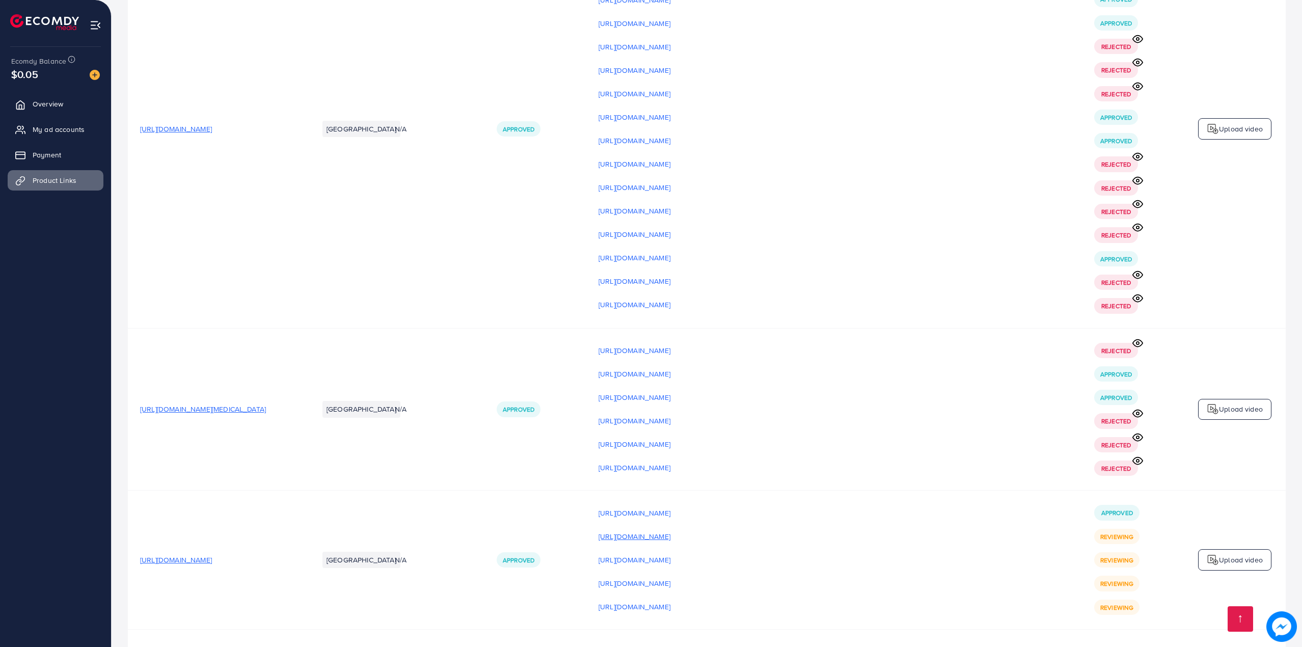
click at [671, 530] on p "[URL][DOMAIN_NAME]" at bounding box center [635, 536] width 72 height 12
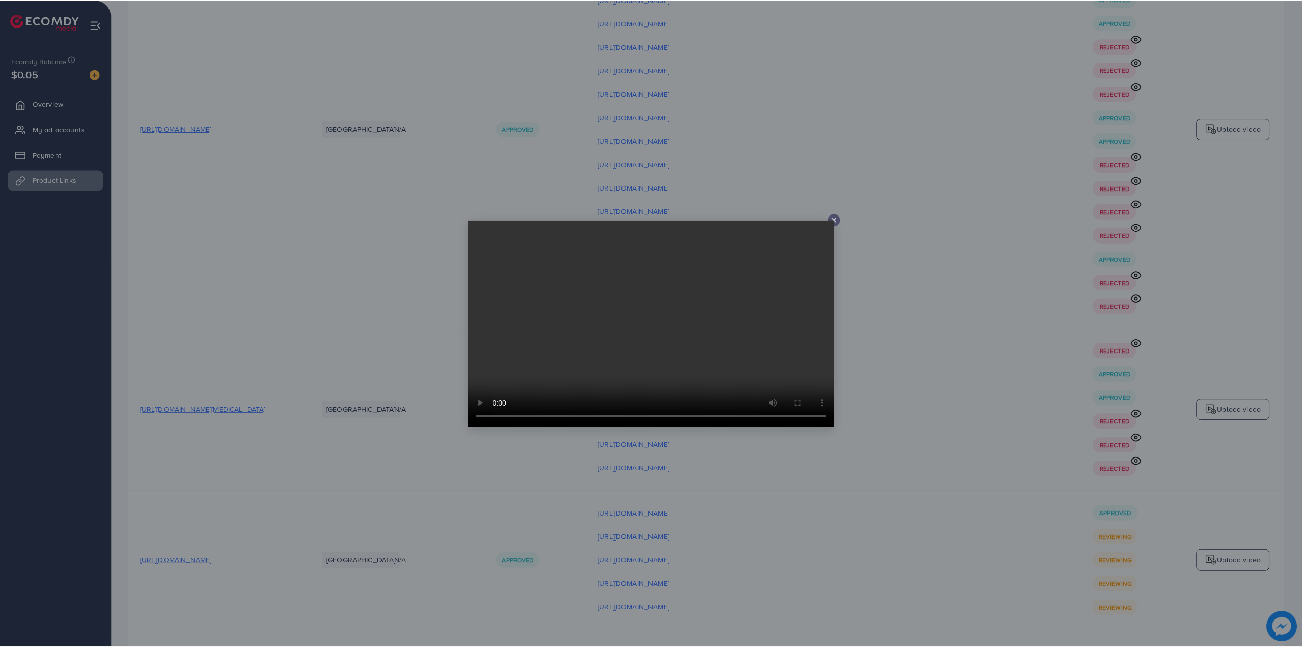
scroll to position [0, 0]
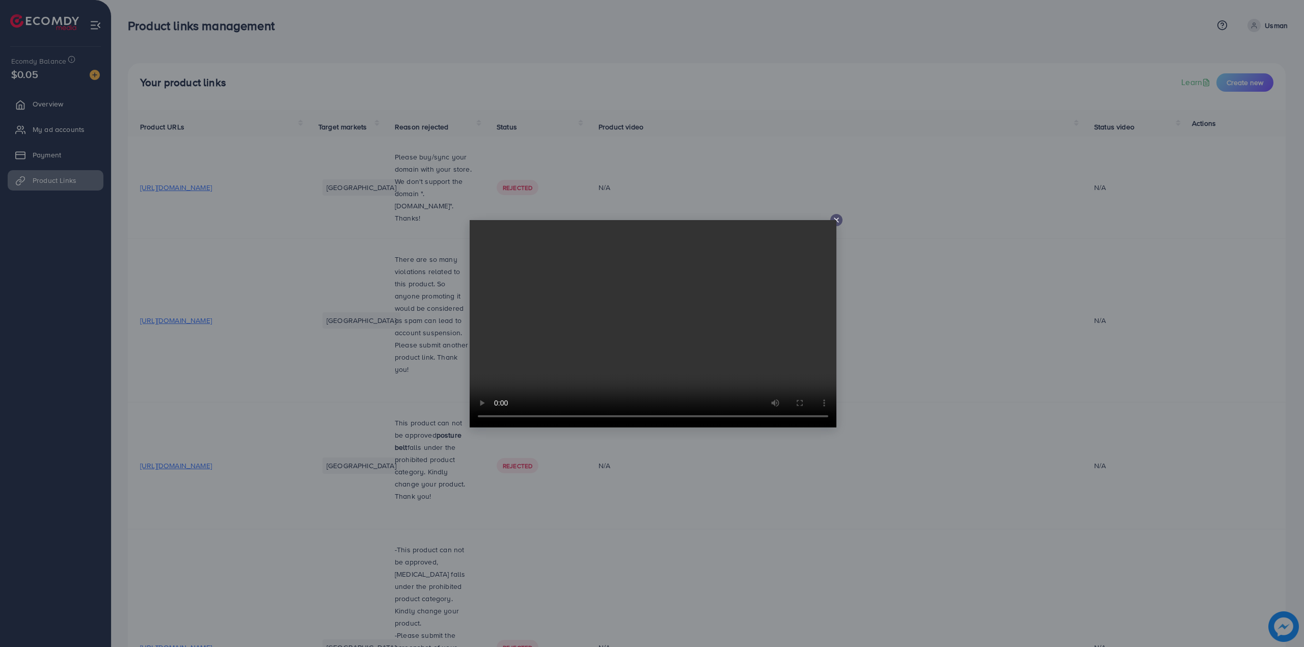
click at [1121, 563] on div at bounding box center [652, 323] width 1304 height 647
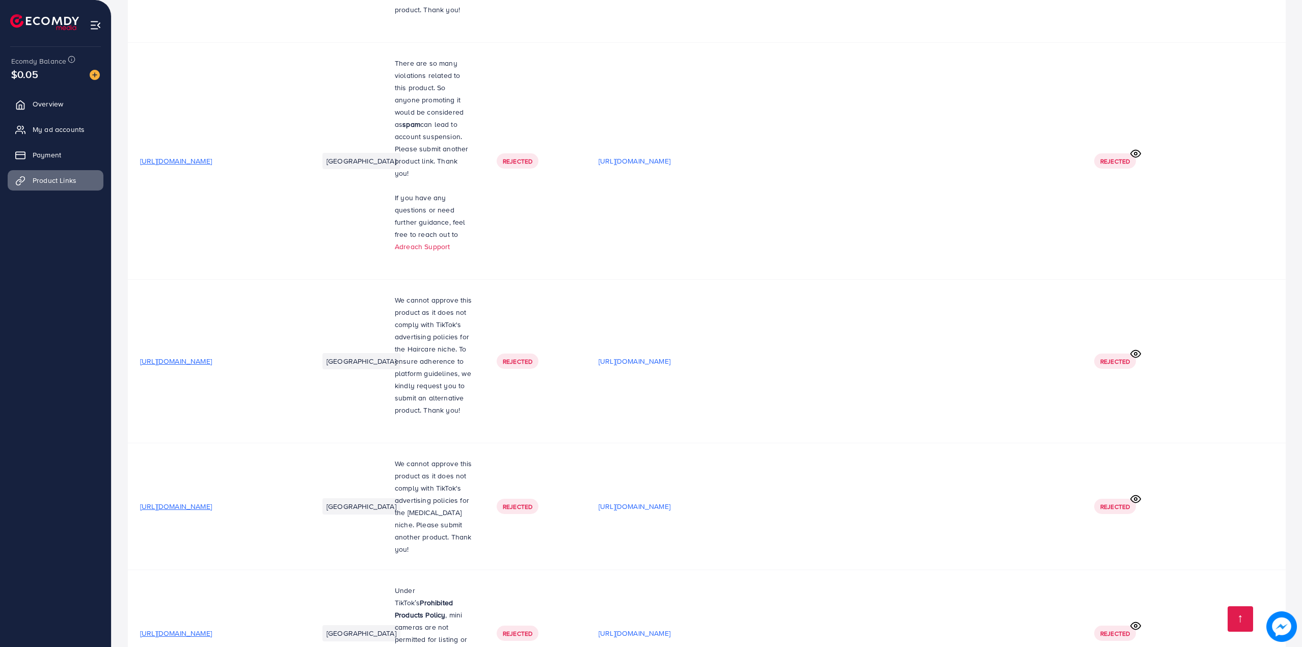
scroll to position [17441, 0]
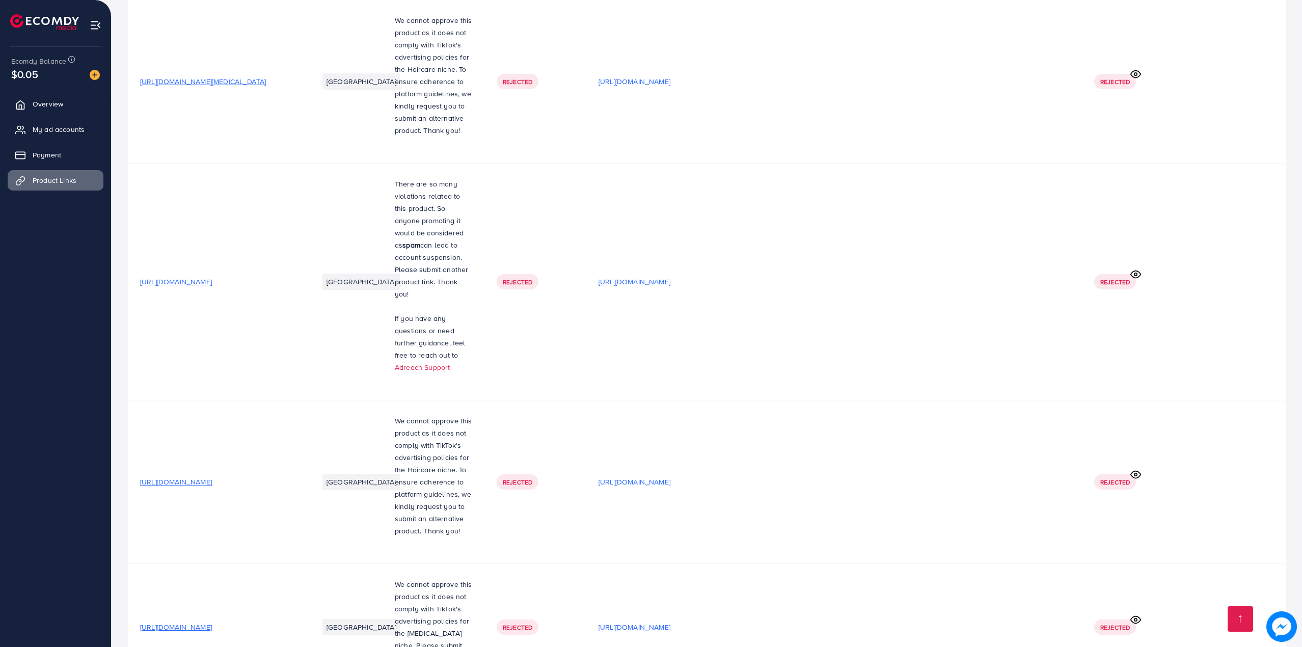
scroll to position [17441, 0]
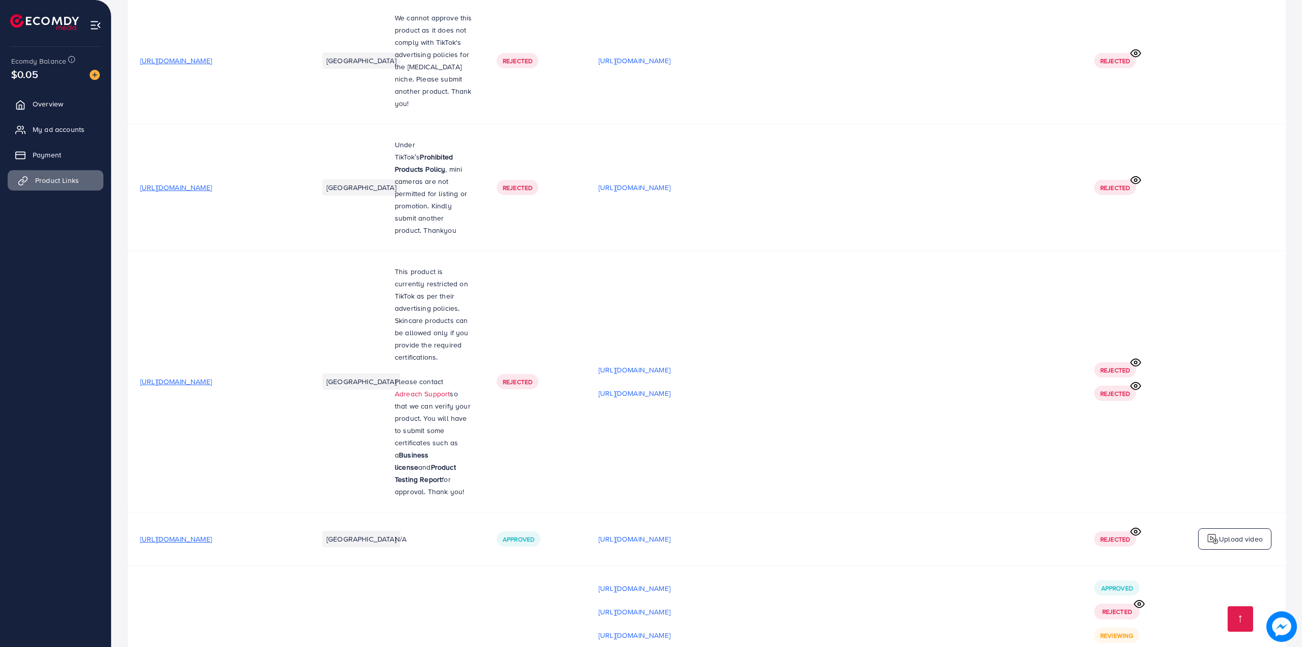
click at [61, 182] on span "Product Links" at bounding box center [57, 180] width 44 height 10
click at [68, 139] on link "My ad accounts" at bounding box center [56, 129] width 96 height 20
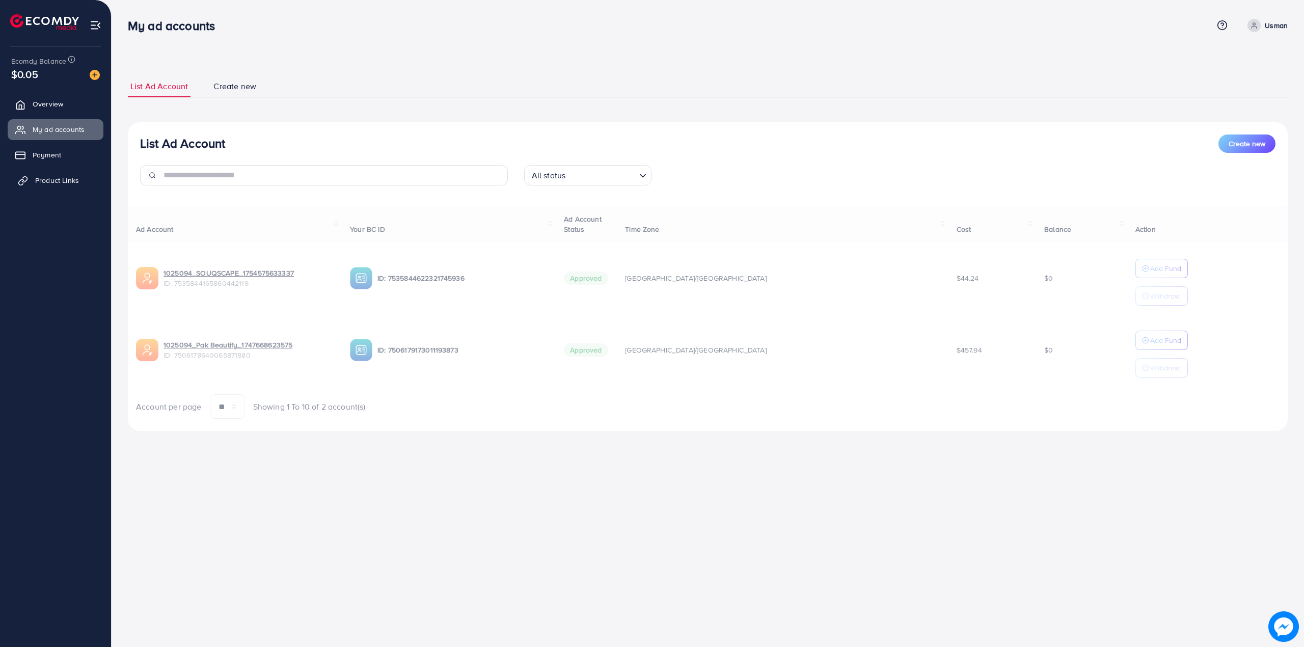
click at [63, 185] on span "Product Links" at bounding box center [57, 180] width 44 height 10
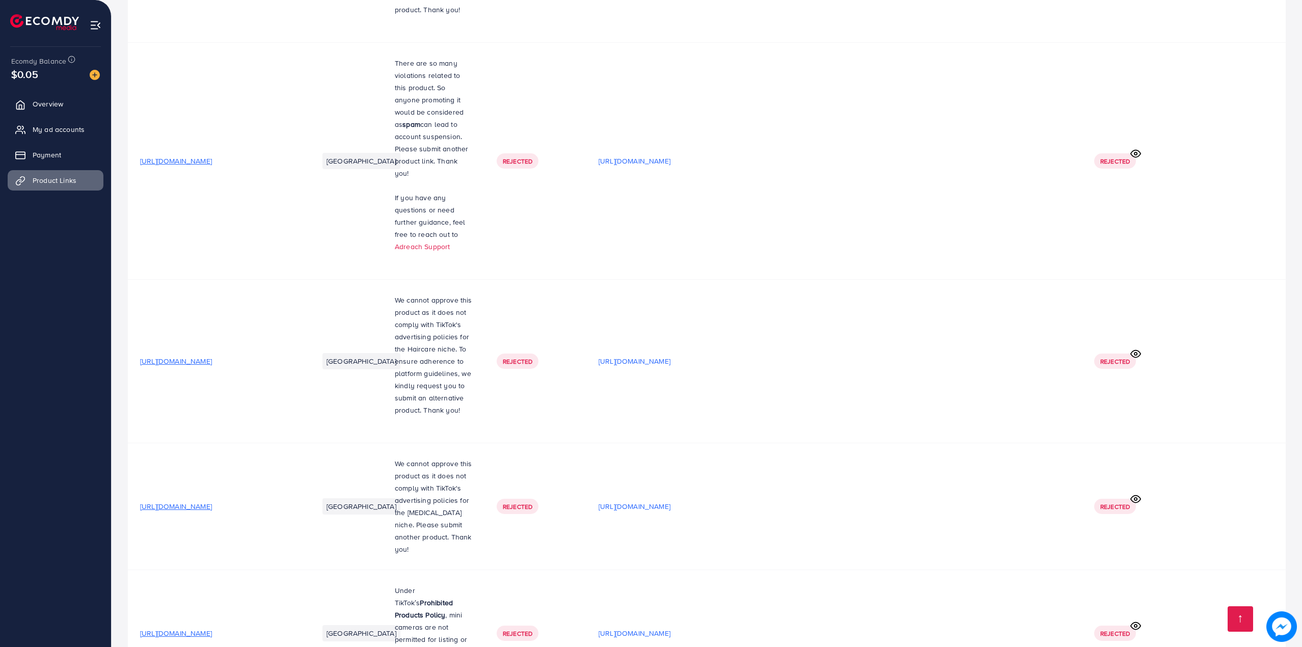
scroll to position [17441, 0]
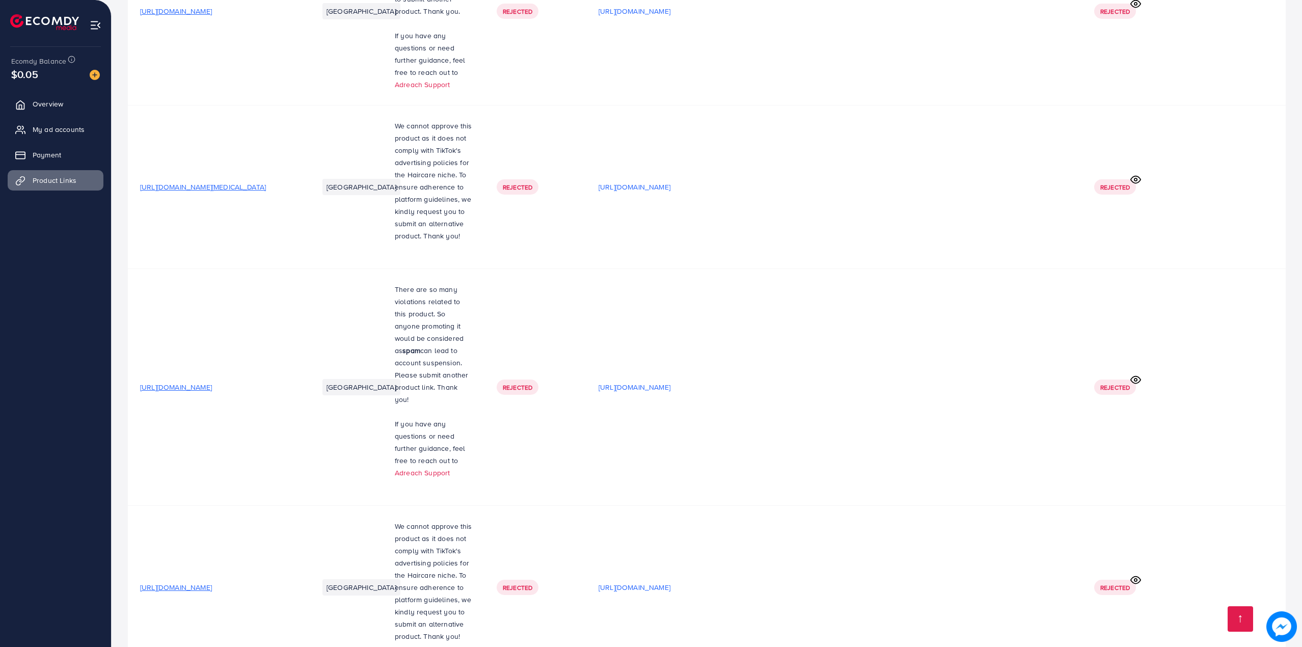
scroll to position [17441, 0]
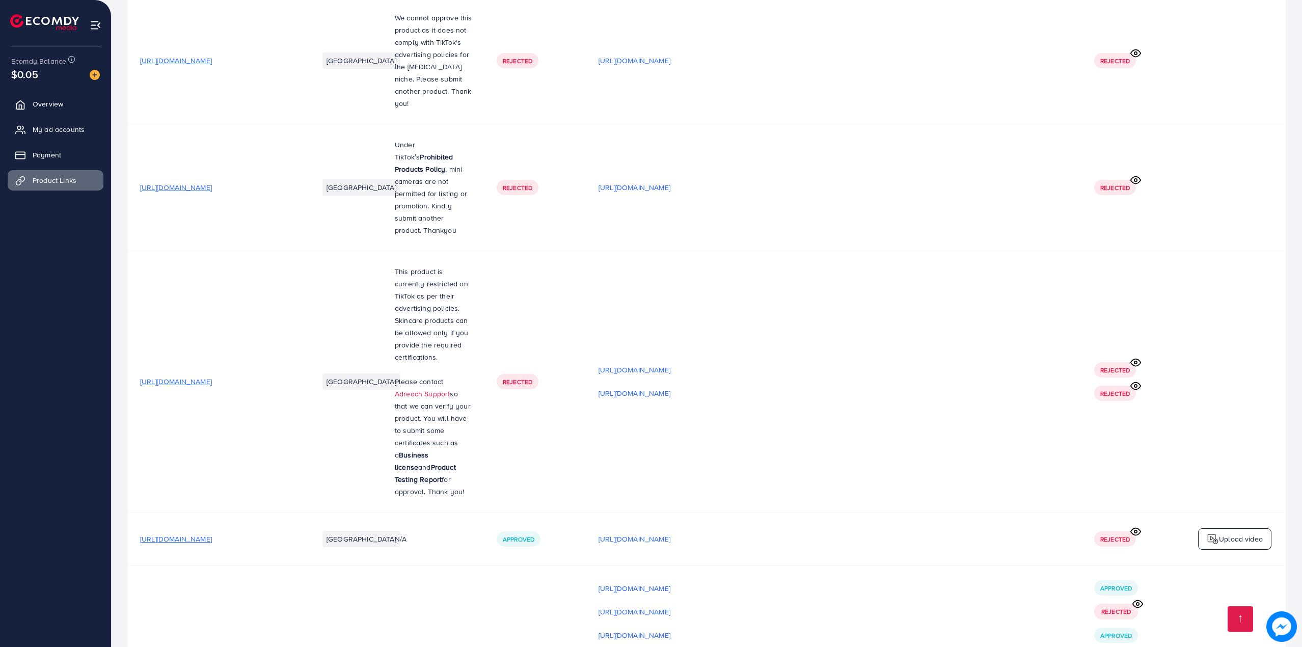
click at [671, 647] on p "[URL][DOMAIN_NAME]" at bounding box center [635, 659] width 72 height 12
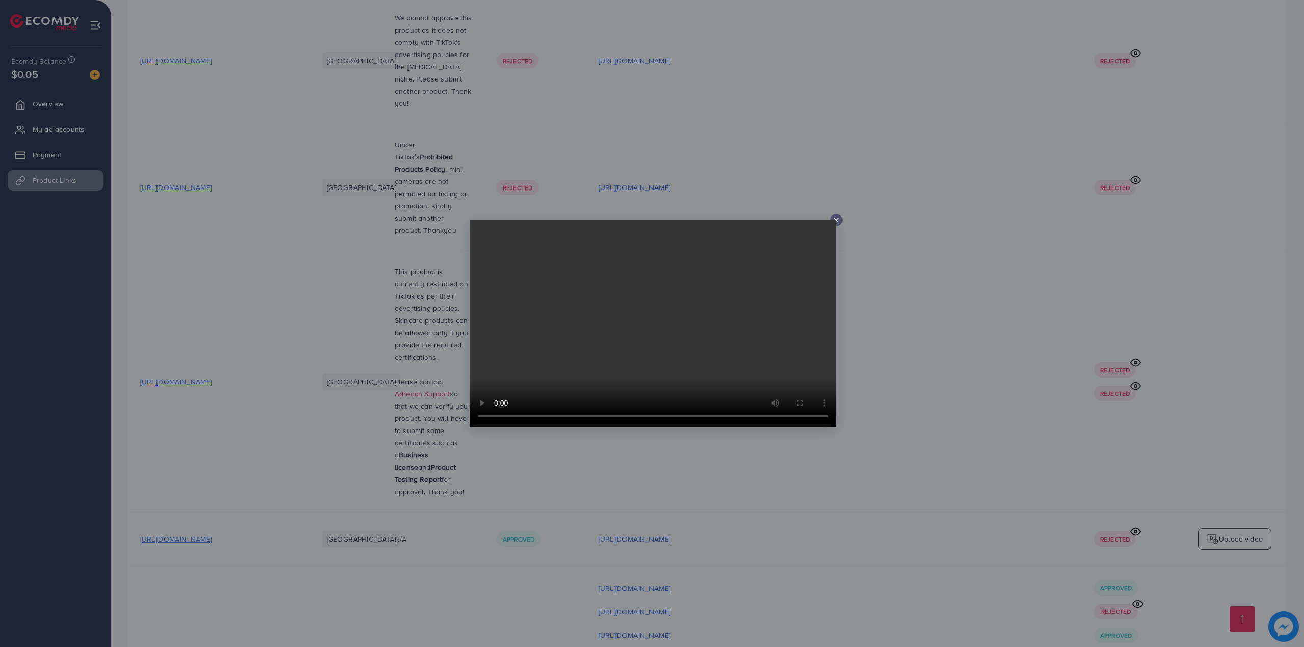
click at [871, 441] on div at bounding box center [652, 323] width 1304 height 647
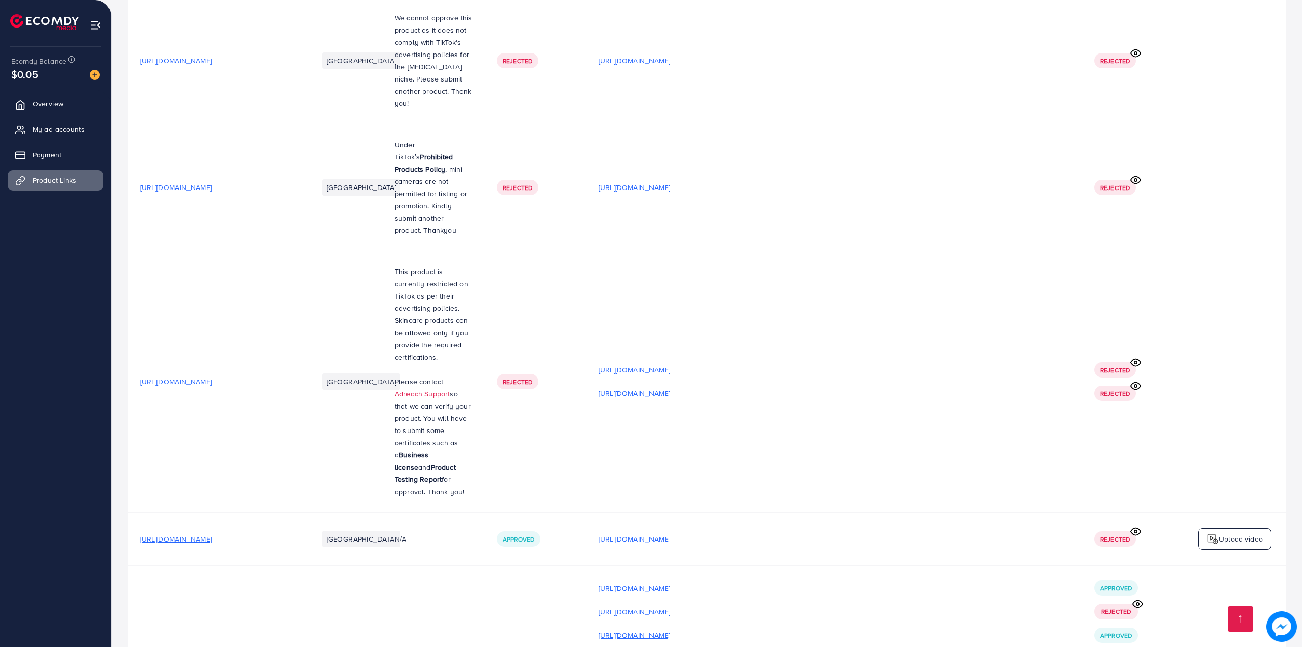
click at [671, 629] on p "[URL][DOMAIN_NAME]" at bounding box center [635, 635] width 72 height 12
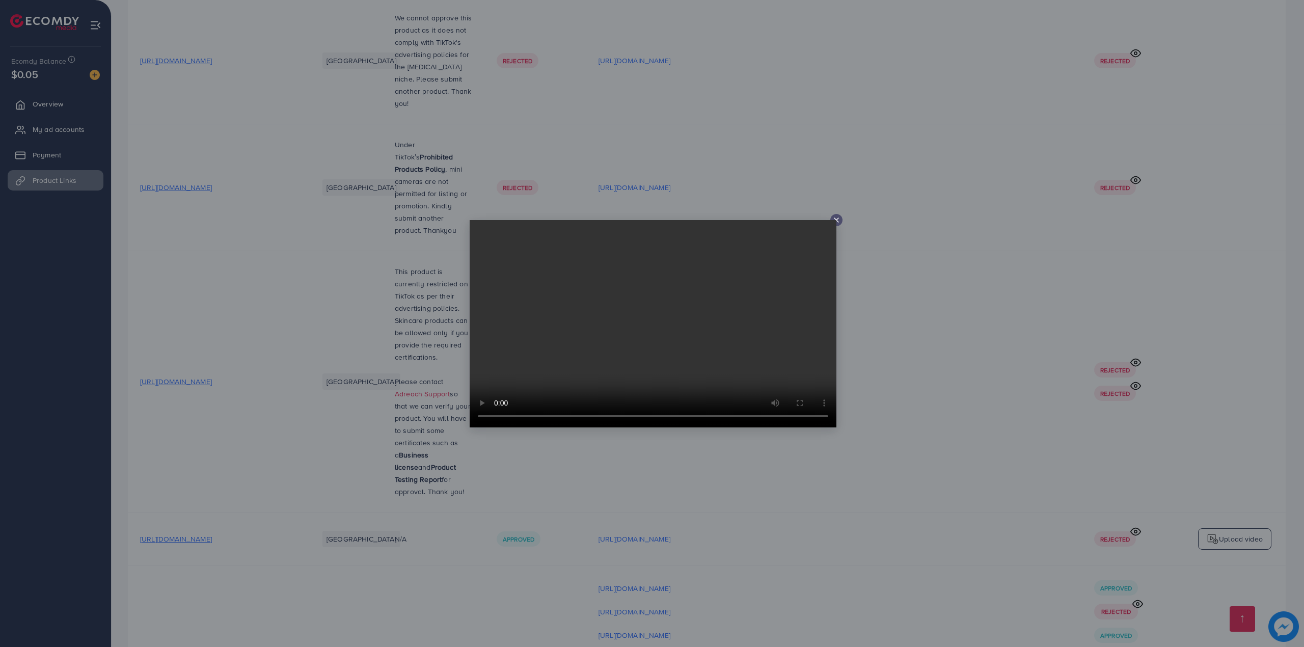
click at [875, 455] on div at bounding box center [652, 323] width 1304 height 647
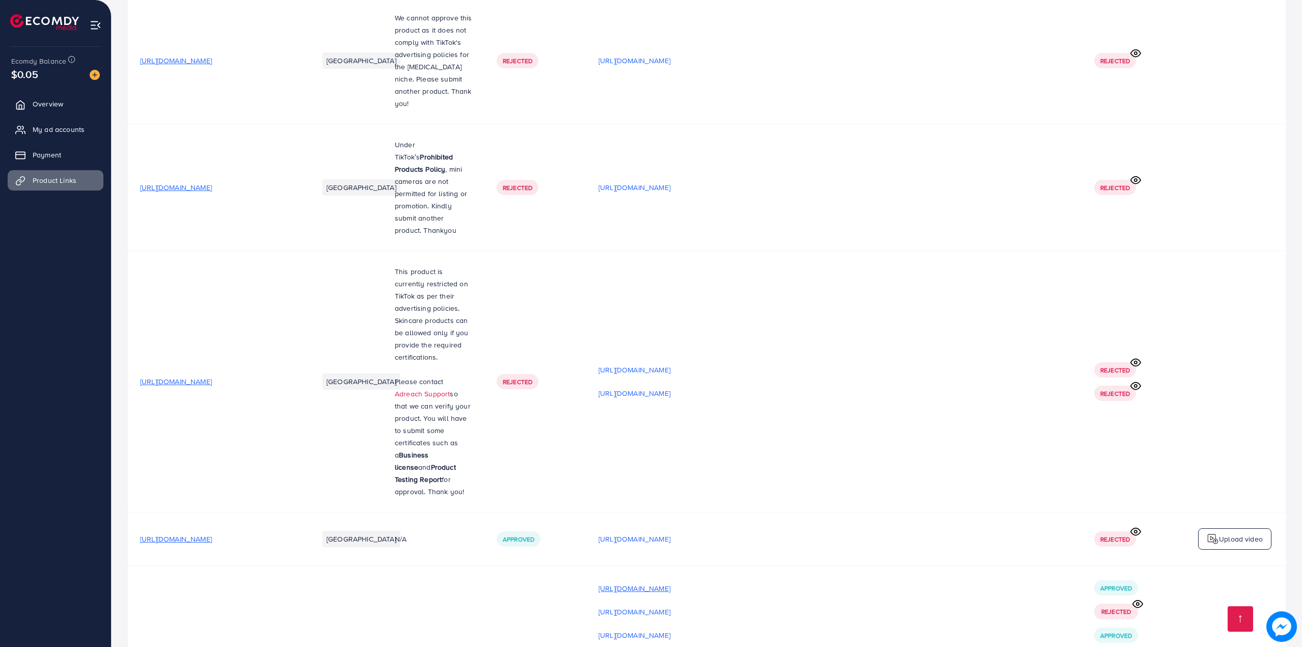
click at [671, 582] on p "[URL][DOMAIN_NAME]" at bounding box center [635, 588] width 72 height 12
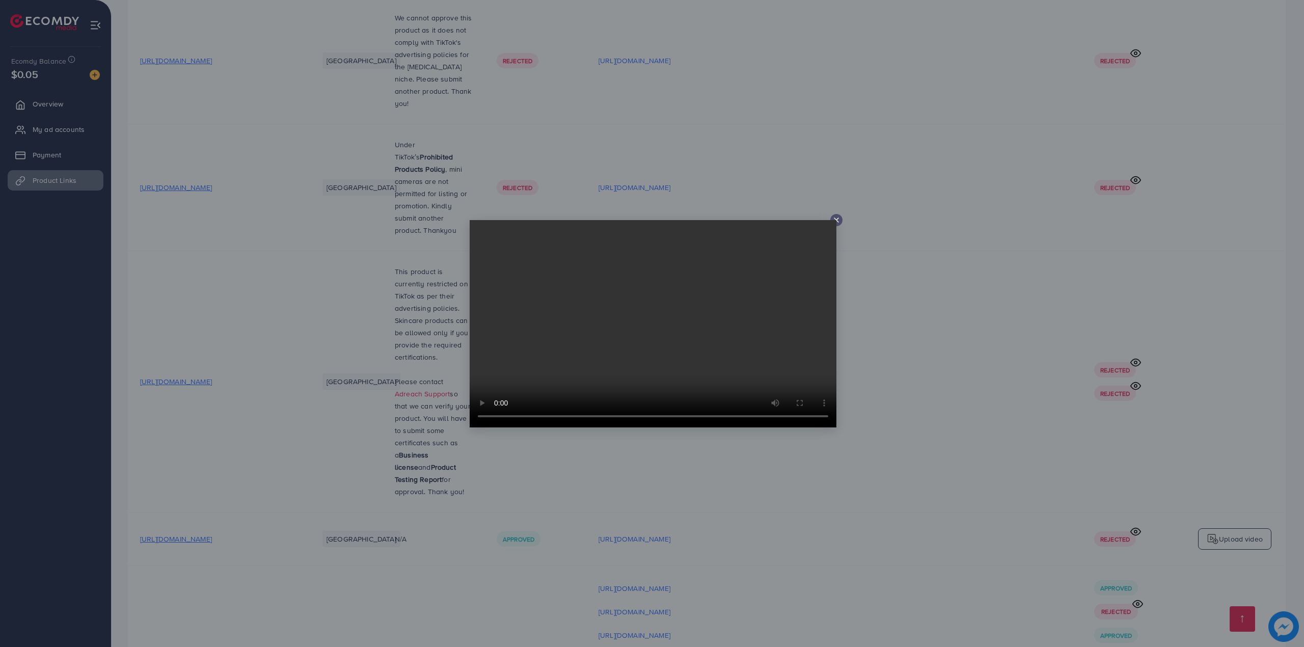
click at [1080, 510] on div at bounding box center [652, 323] width 1304 height 647
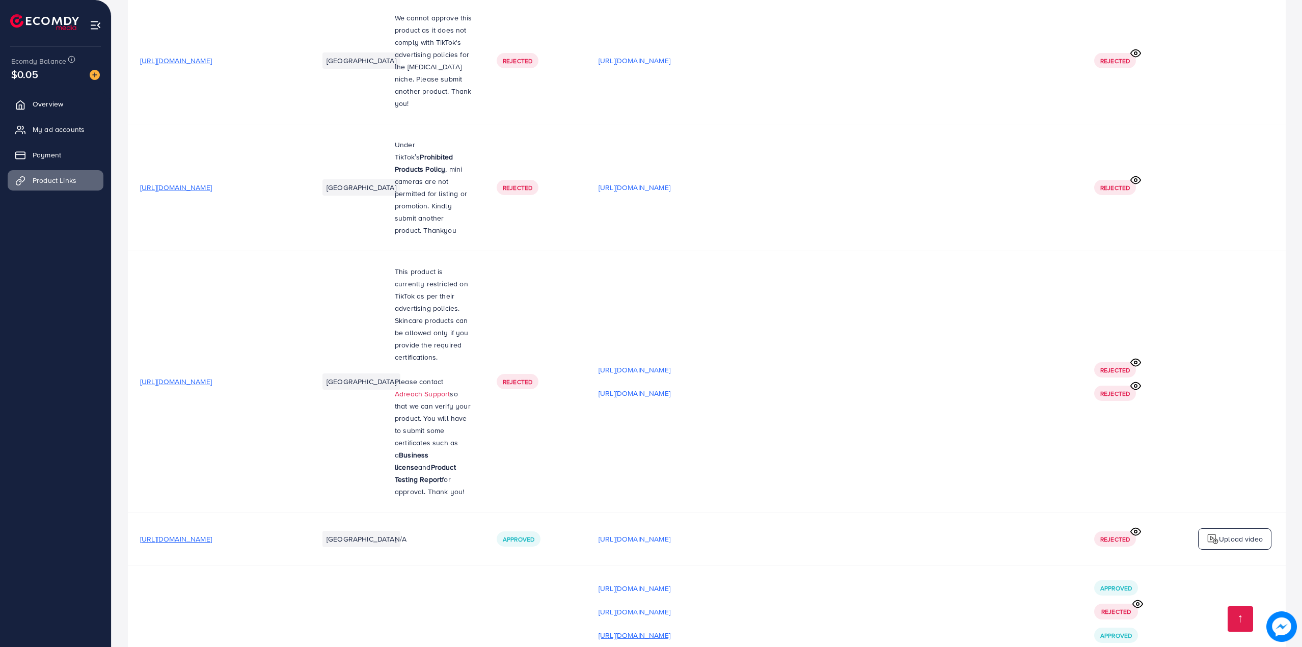
click at [671, 629] on p "[URL][DOMAIN_NAME]" at bounding box center [635, 635] width 72 height 12
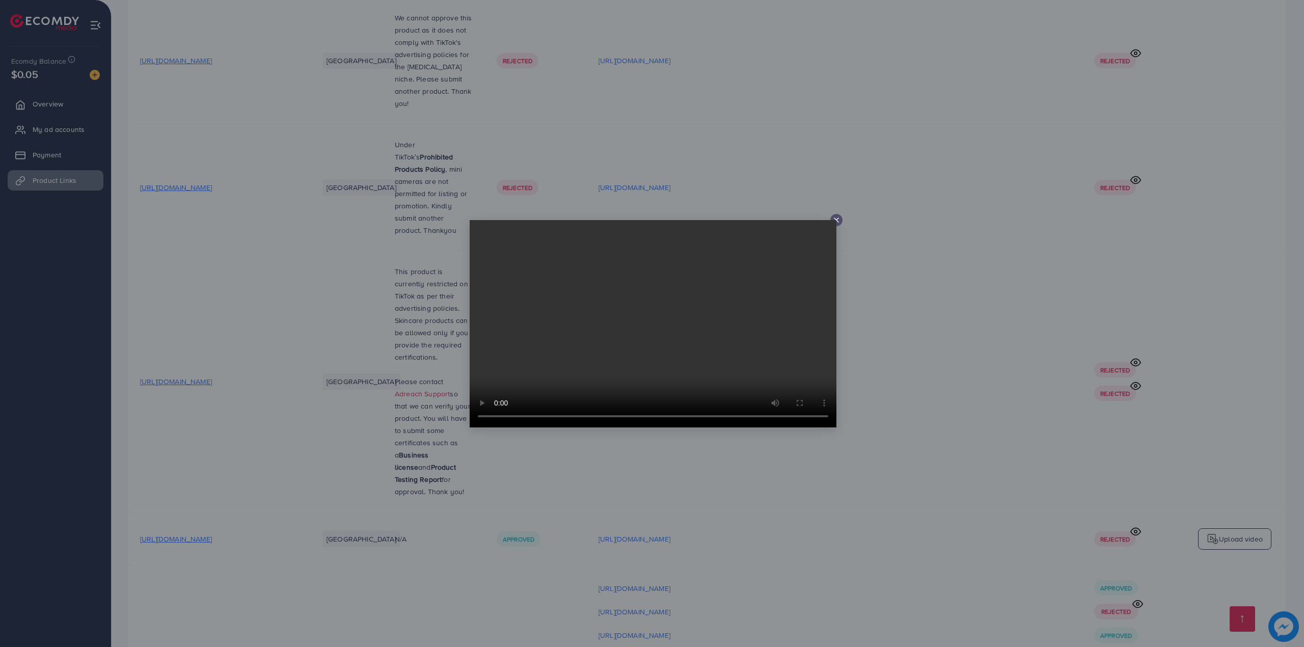
click at [873, 439] on div at bounding box center [652, 323] width 1304 height 647
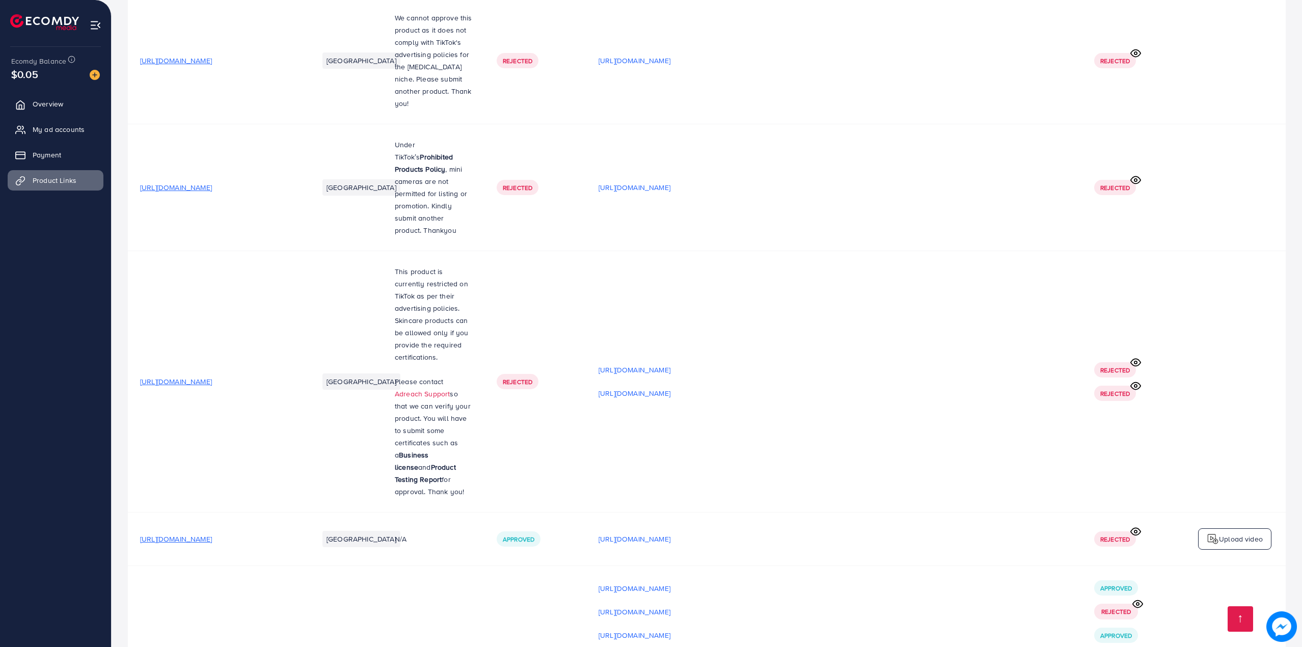
click at [671, 647] on p "[URL][DOMAIN_NAME]" at bounding box center [635, 659] width 72 height 12
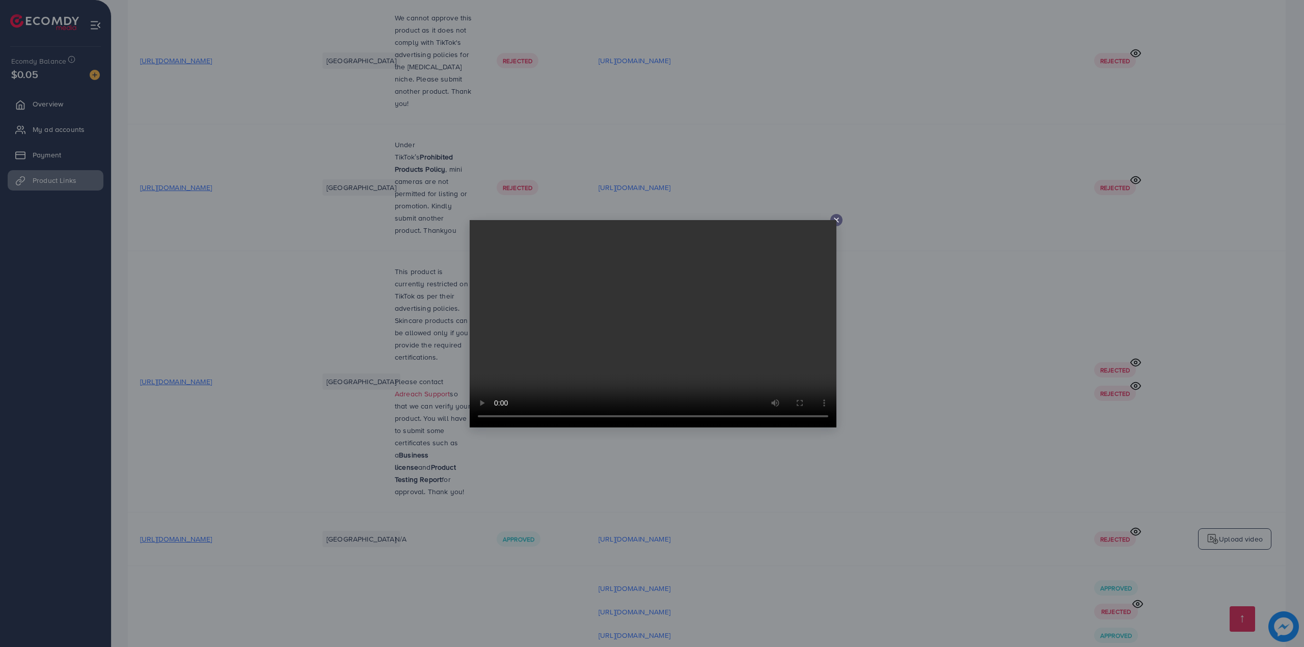
click at [936, 461] on div at bounding box center [652, 323] width 1304 height 647
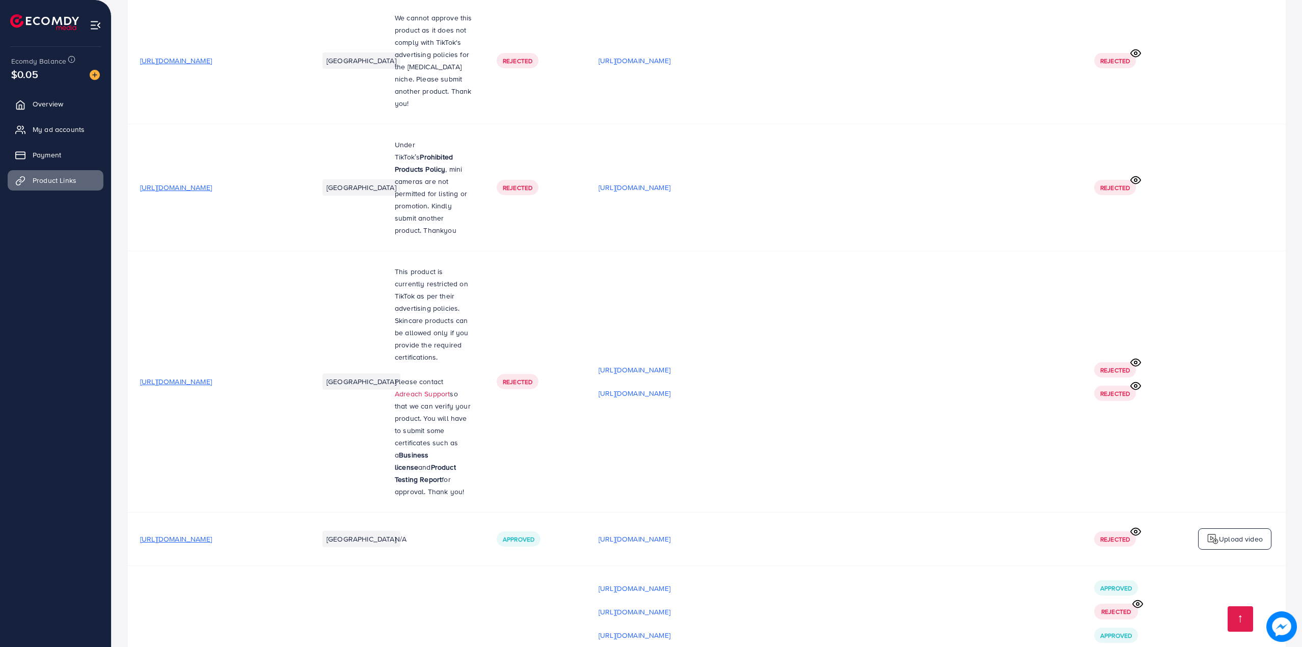
click at [671, 647] on p "[URL][DOMAIN_NAME]" at bounding box center [635, 659] width 72 height 12
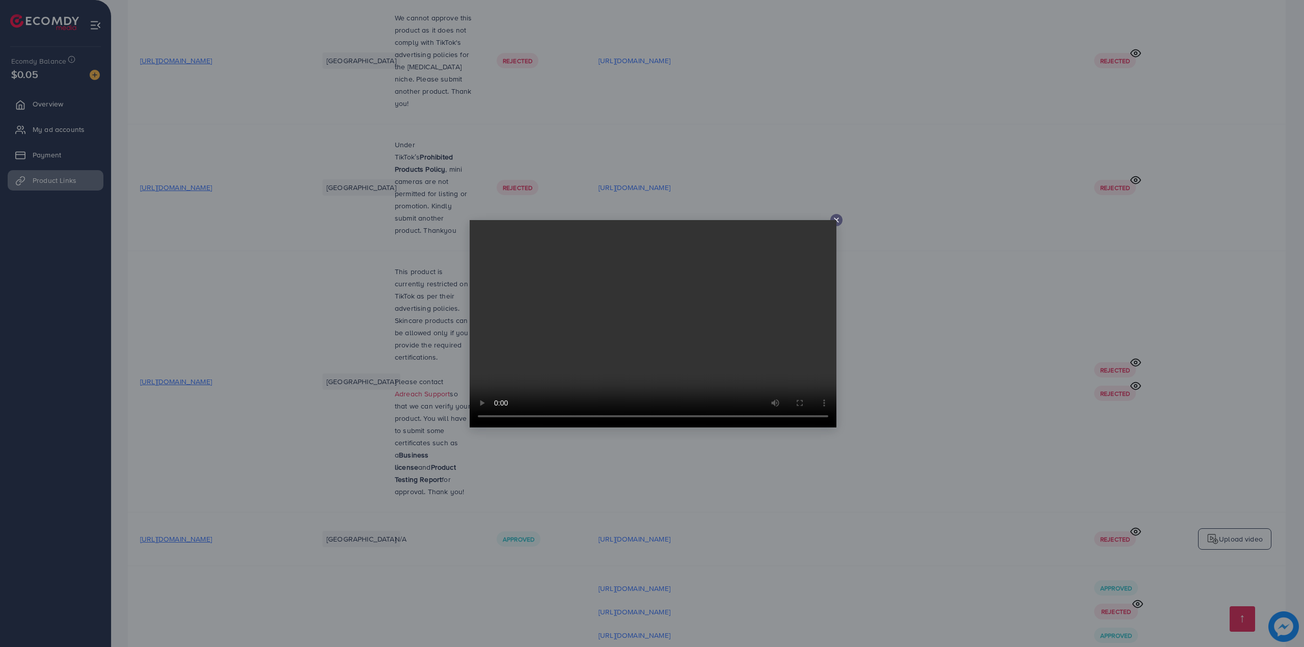
click at [560, 488] on div at bounding box center [652, 323] width 1304 height 647
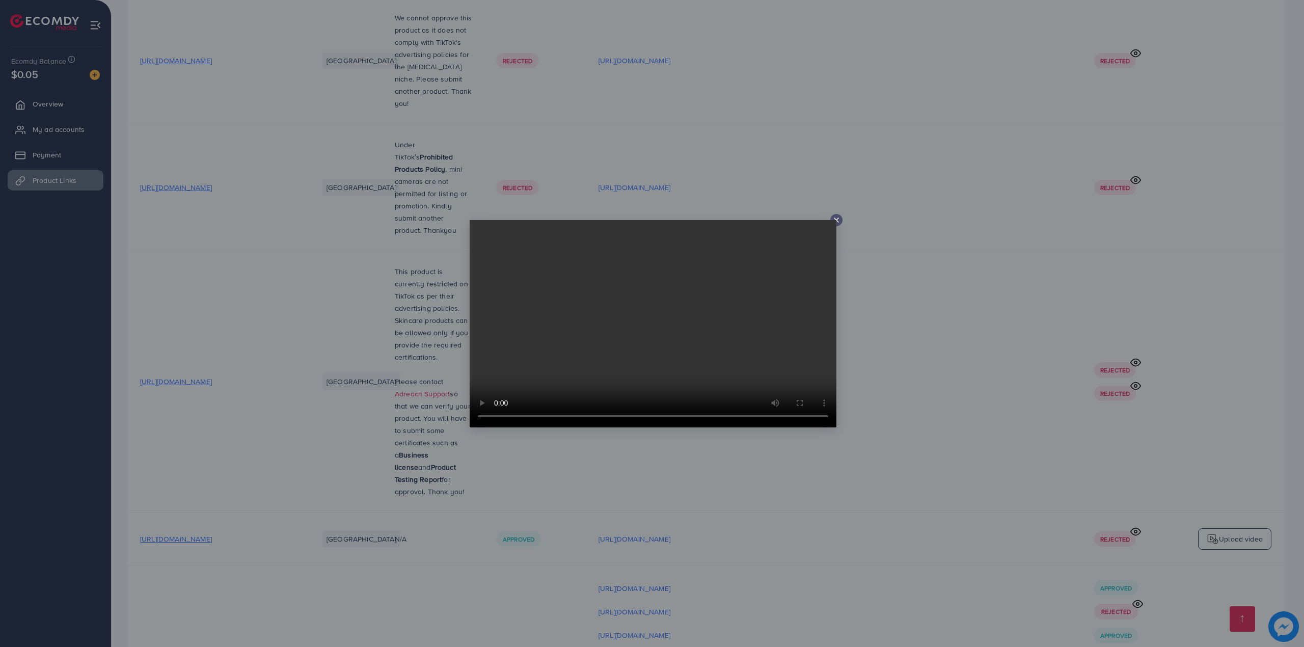
click at [793, 529] on div at bounding box center [652, 323] width 1304 height 647
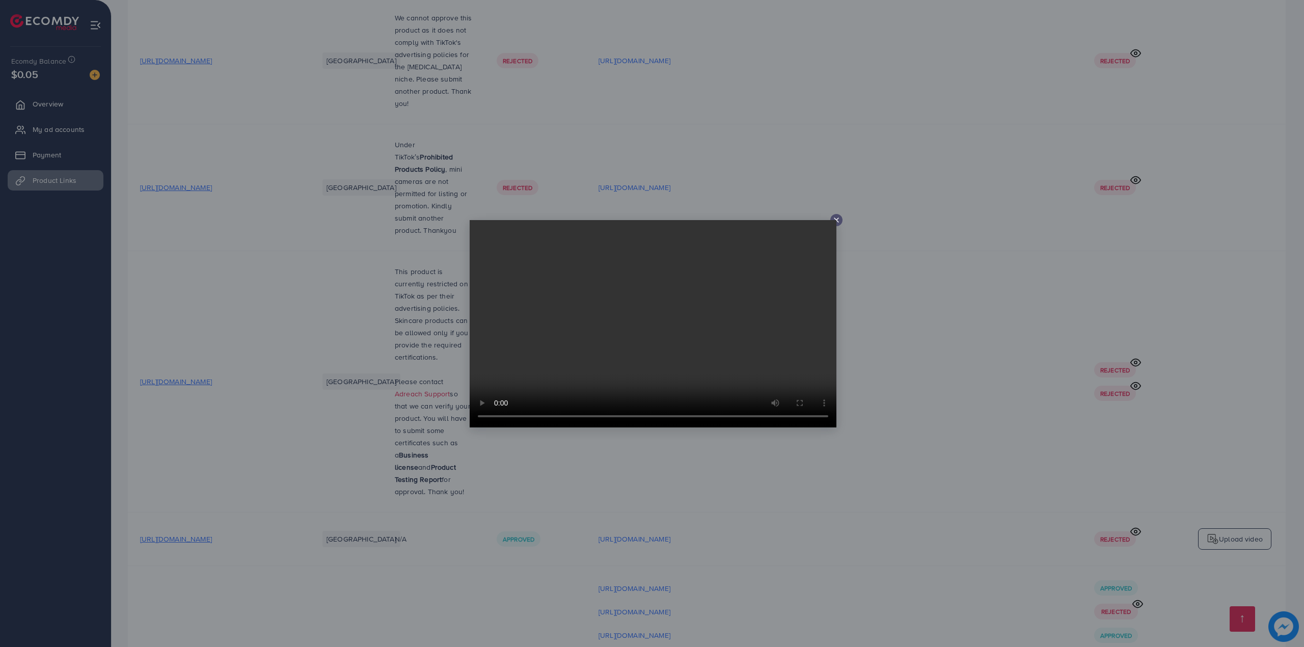
click at [970, 585] on div at bounding box center [652, 323] width 1304 height 647
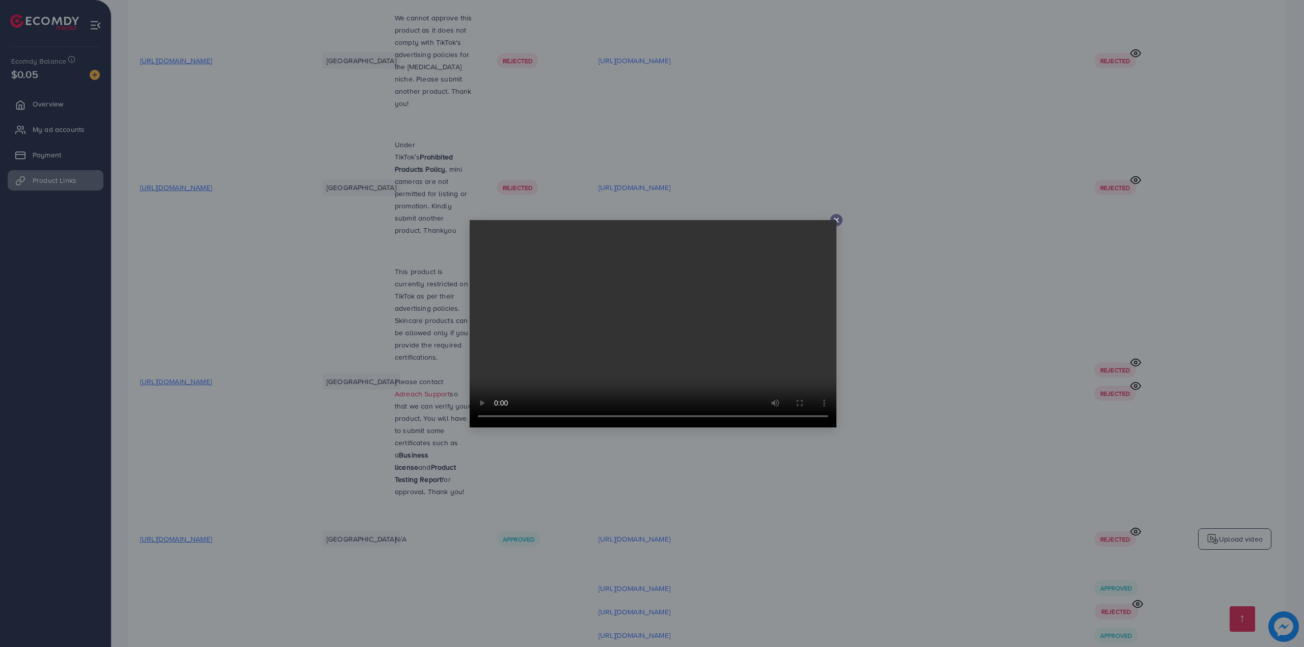
click at [1042, 451] on div at bounding box center [652, 323] width 1304 height 647
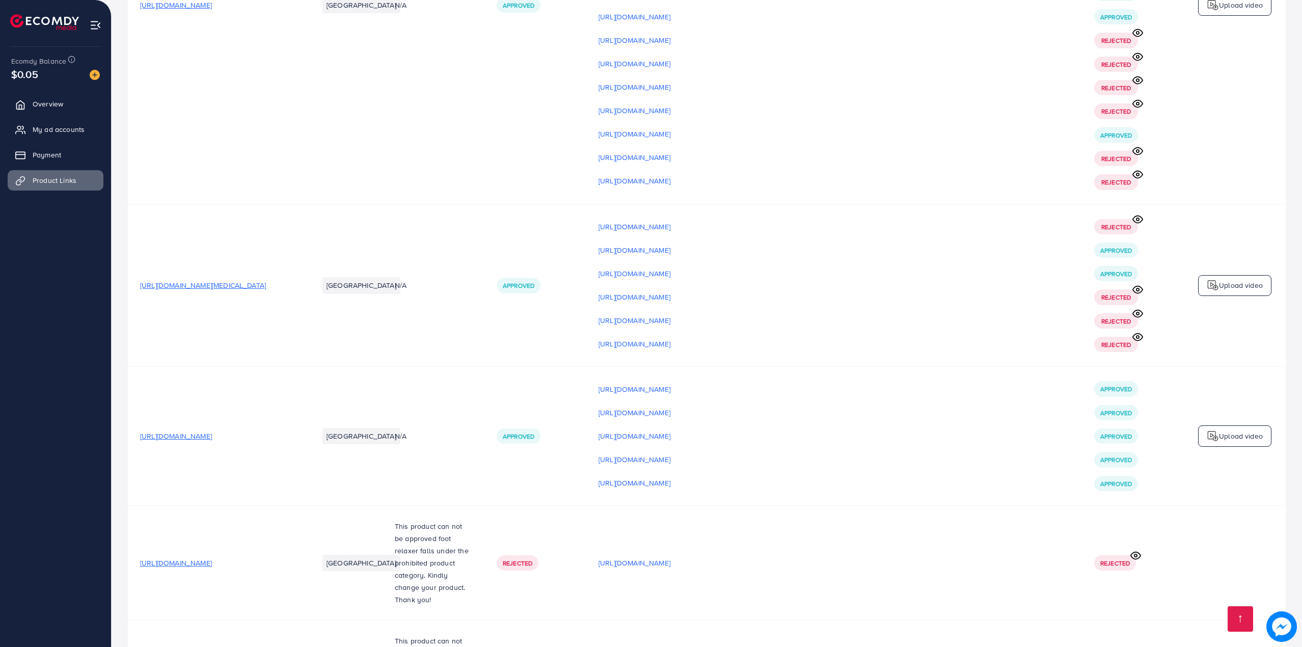
scroll to position [15946, 0]
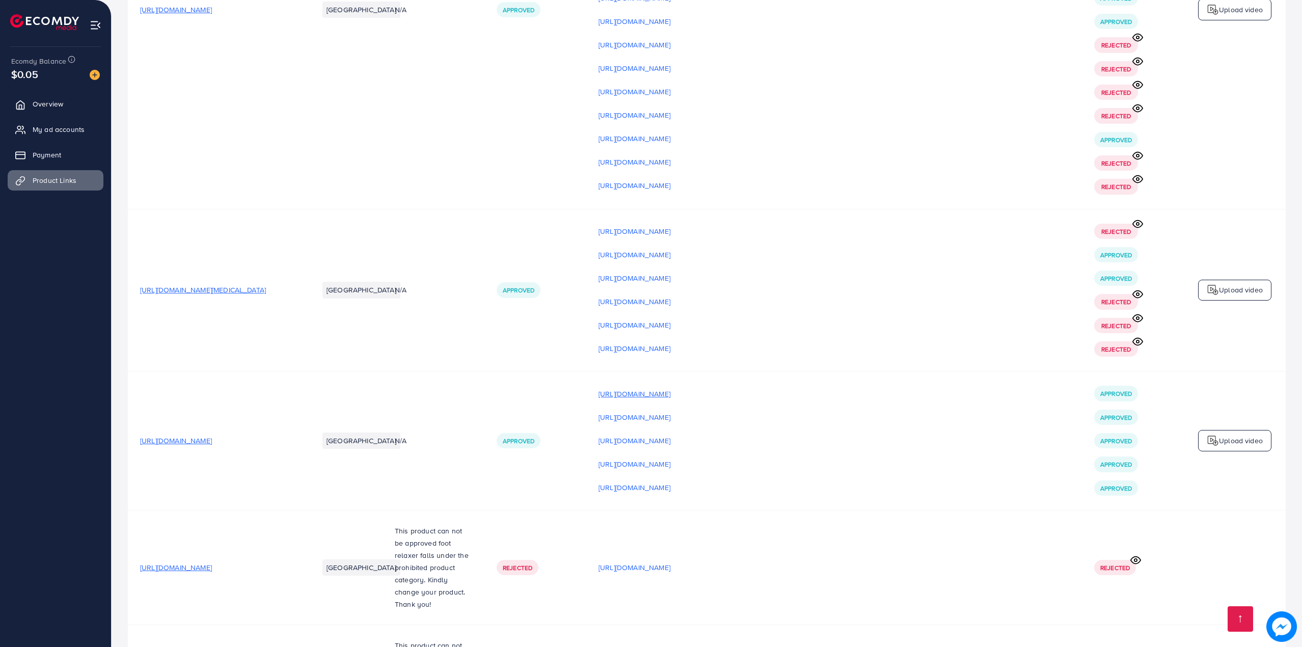
click at [671, 388] on p "[URL][DOMAIN_NAME]" at bounding box center [635, 394] width 72 height 12
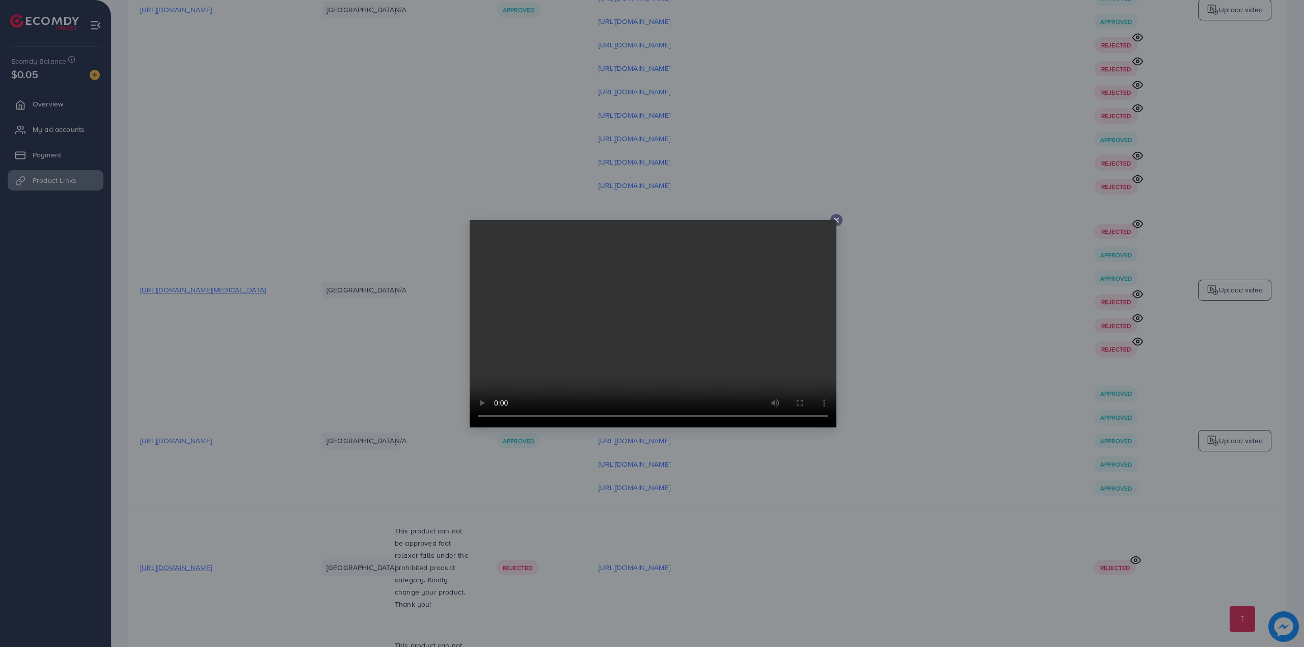
click at [978, 396] on div at bounding box center [652, 323] width 1304 height 647
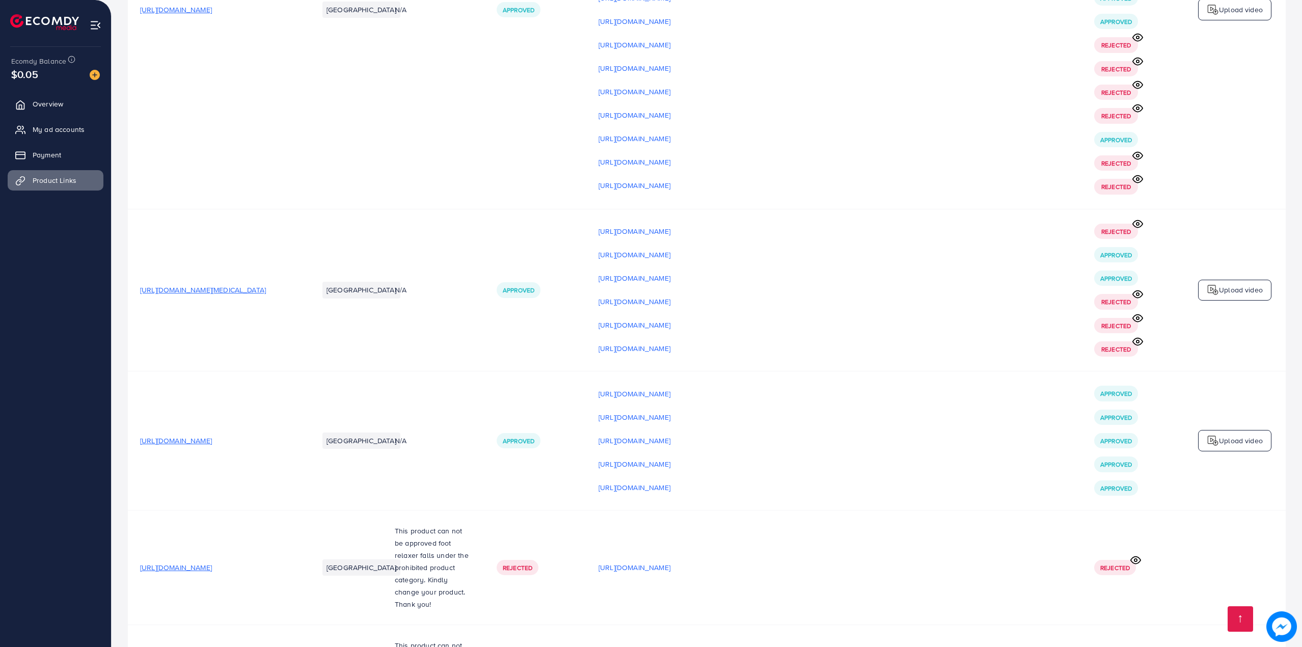
click at [830, 386] on div "[URL][DOMAIN_NAME] [URL][DOMAIN_NAME] [URL][DOMAIN_NAME] [URL][DOMAIN_NAME] [UR…" at bounding box center [834, 440] width 471 height 109
click at [671, 411] on p "[URL][DOMAIN_NAME]" at bounding box center [635, 417] width 72 height 12
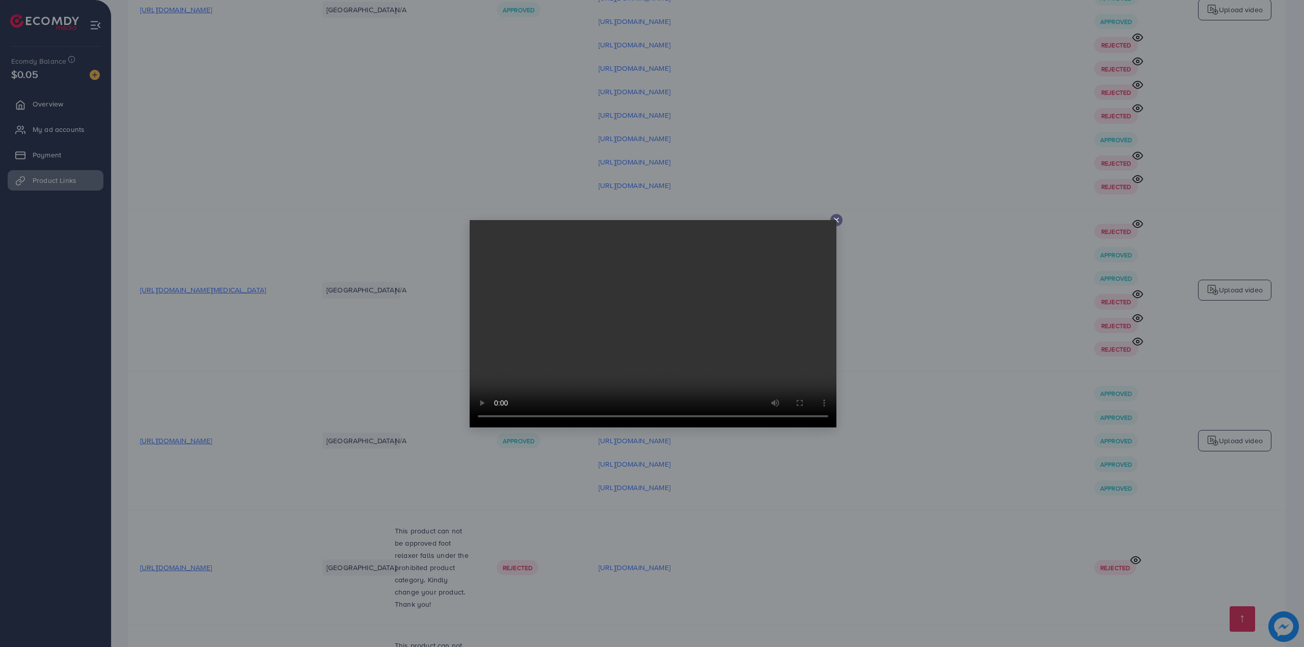
click at [873, 317] on div at bounding box center [652, 323] width 1304 height 647
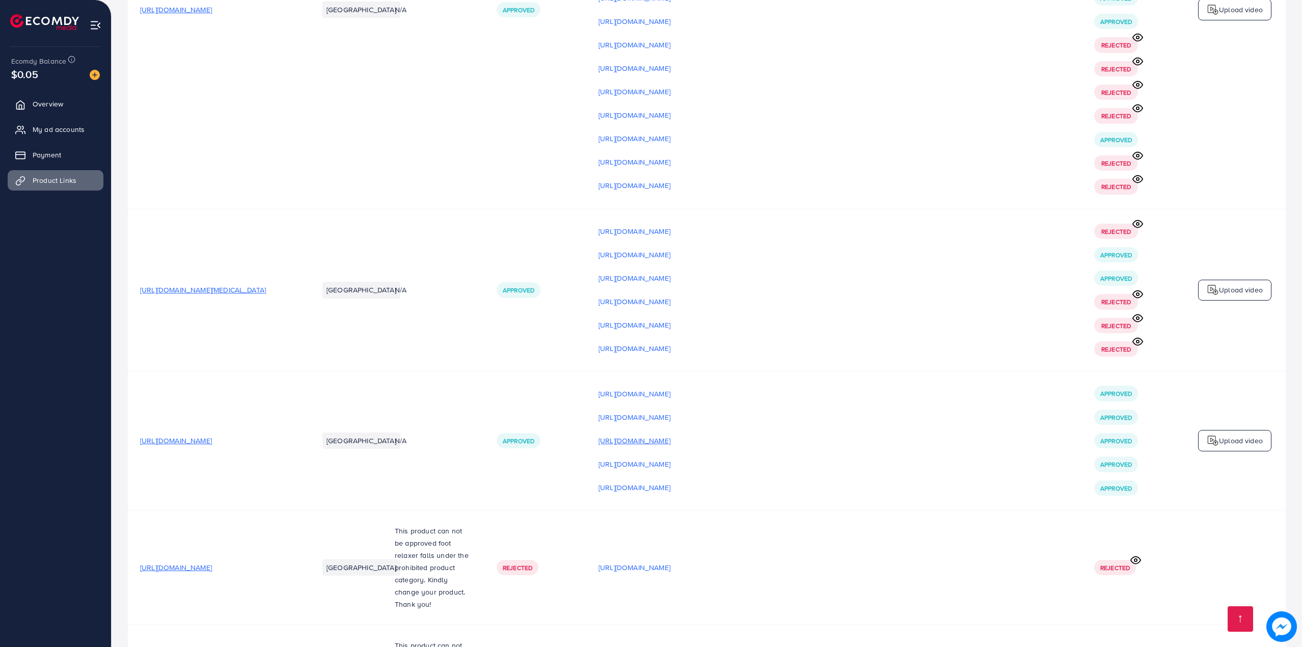
click at [671, 435] on p "[URL][DOMAIN_NAME]" at bounding box center [635, 441] width 72 height 12
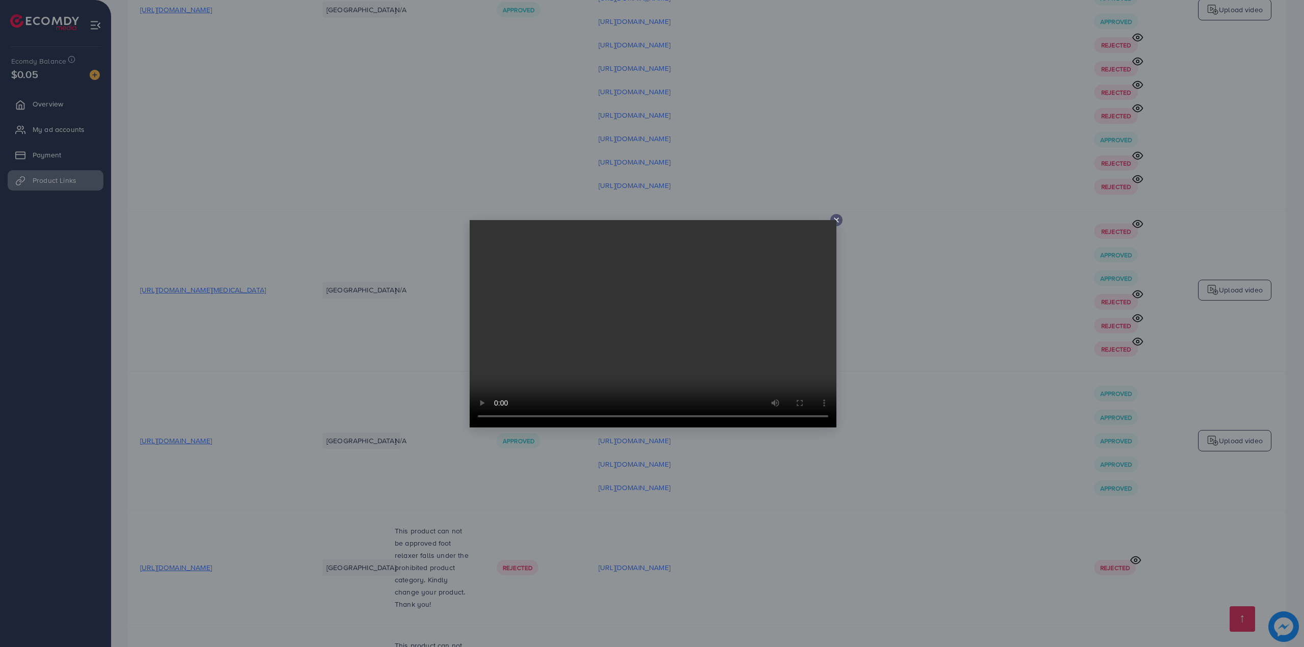
drag, startPoint x: 897, startPoint y: 316, endPoint x: 879, endPoint y: 323, distance: 18.7
click at [897, 317] on div at bounding box center [652, 323] width 1304 height 647
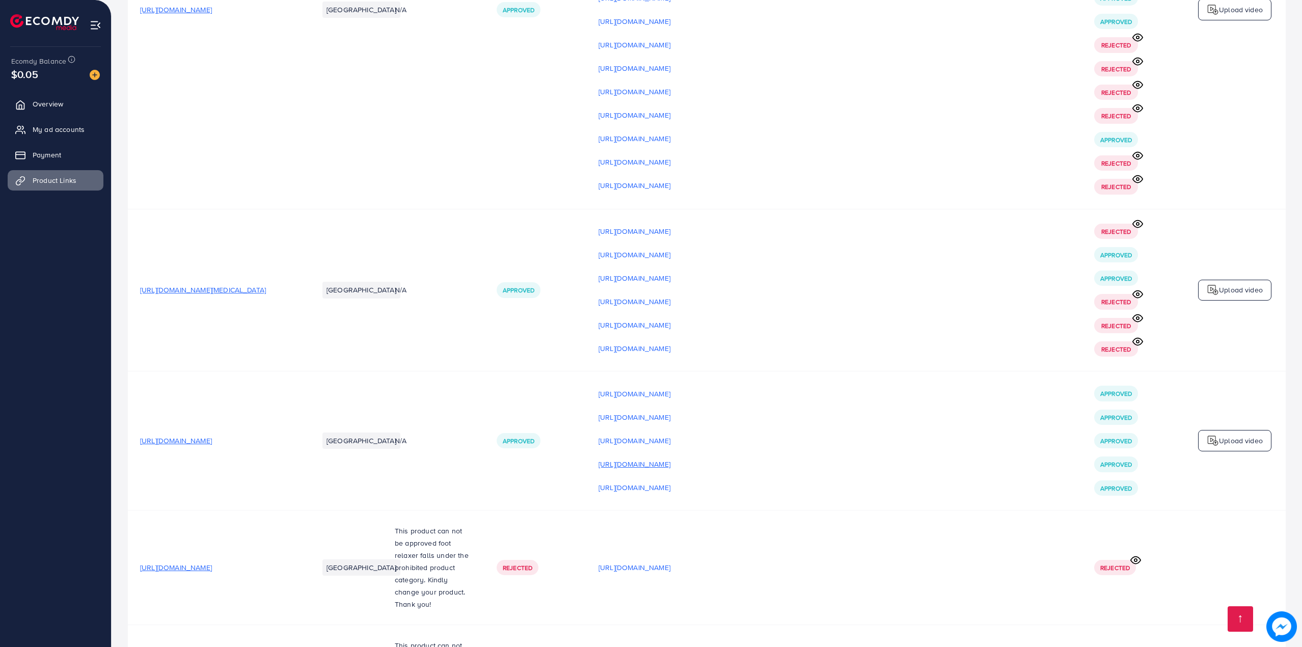
click at [671, 458] on p "[URL][DOMAIN_NAME]" at bounding box center [635, 464] width 72 height 12
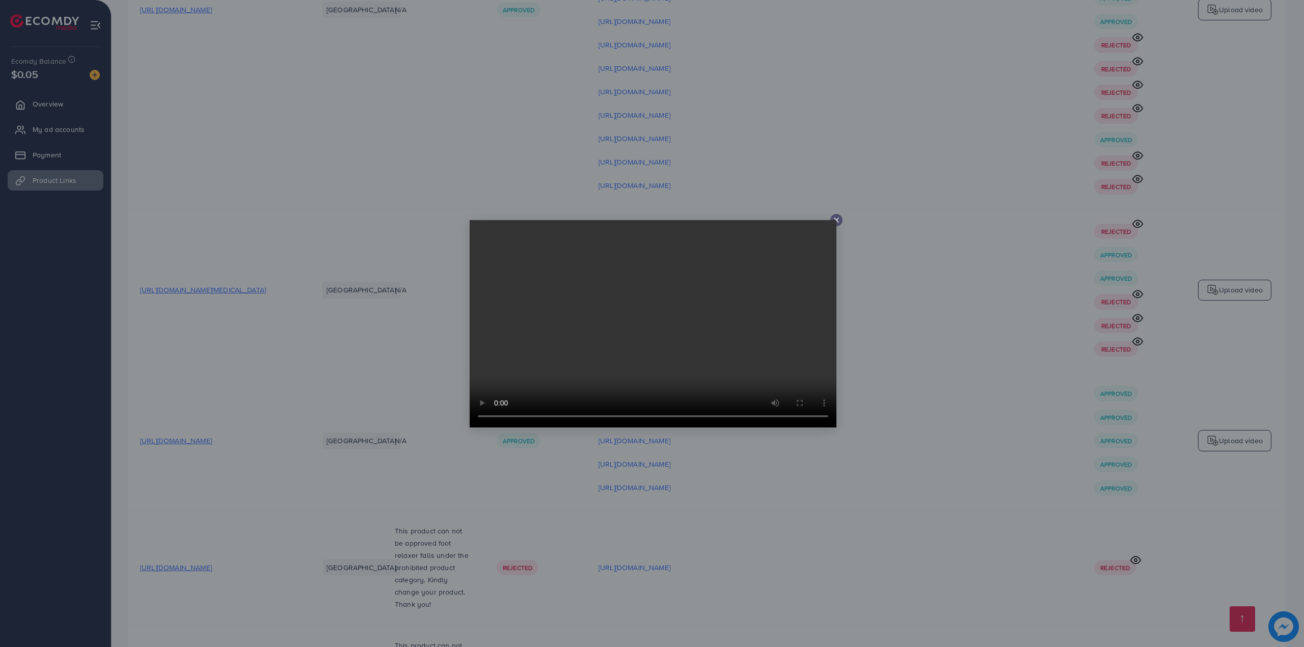
click at [911, 341] on div at bounding box center [652, 323] width 1304 height 647
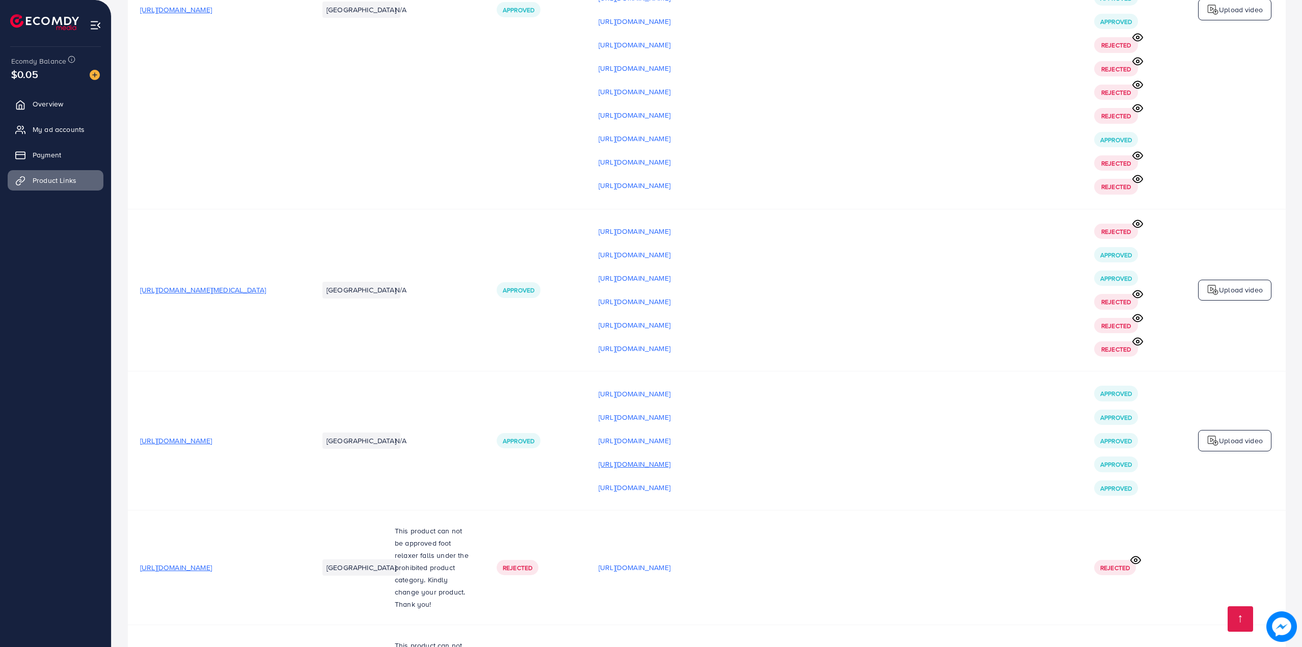
click at [671, 458] on p "[URL][DOMAIN_NAME]" at bounding box center [635, 464] width 72 height 12
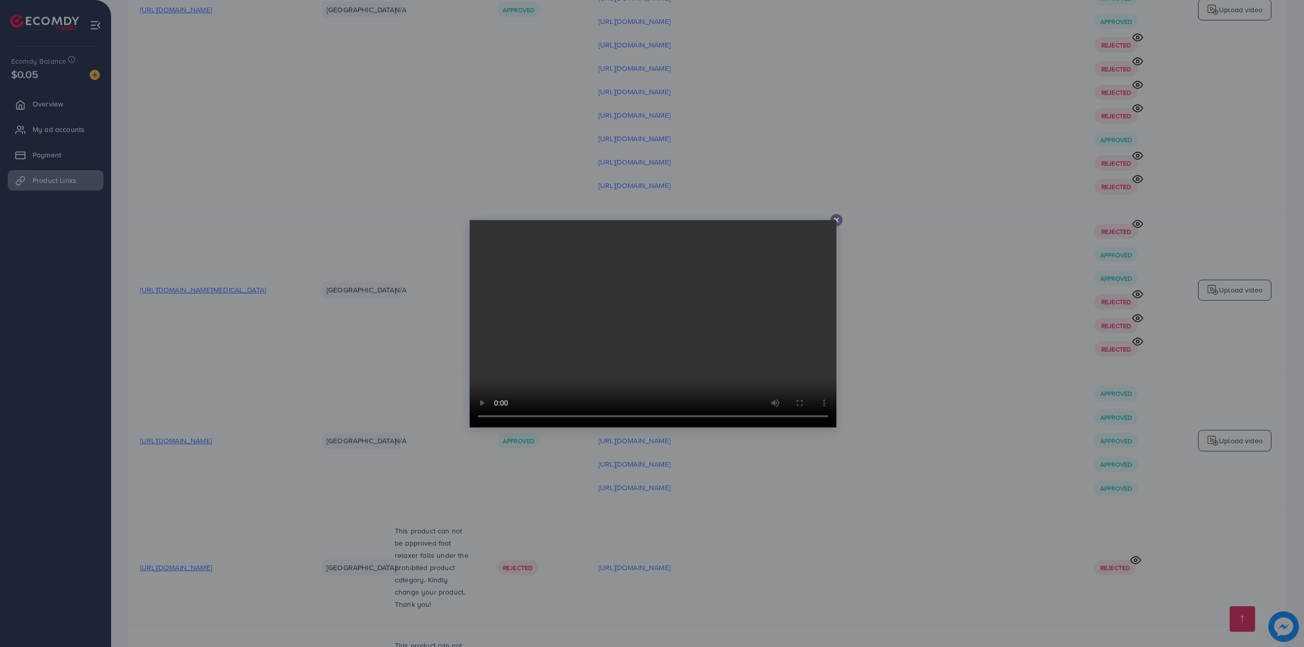
click at [994, 380] on div at bounding box center [652, 323] width 1304 height 647
